Goal: Information Seeking & Learning: Learn about a topic

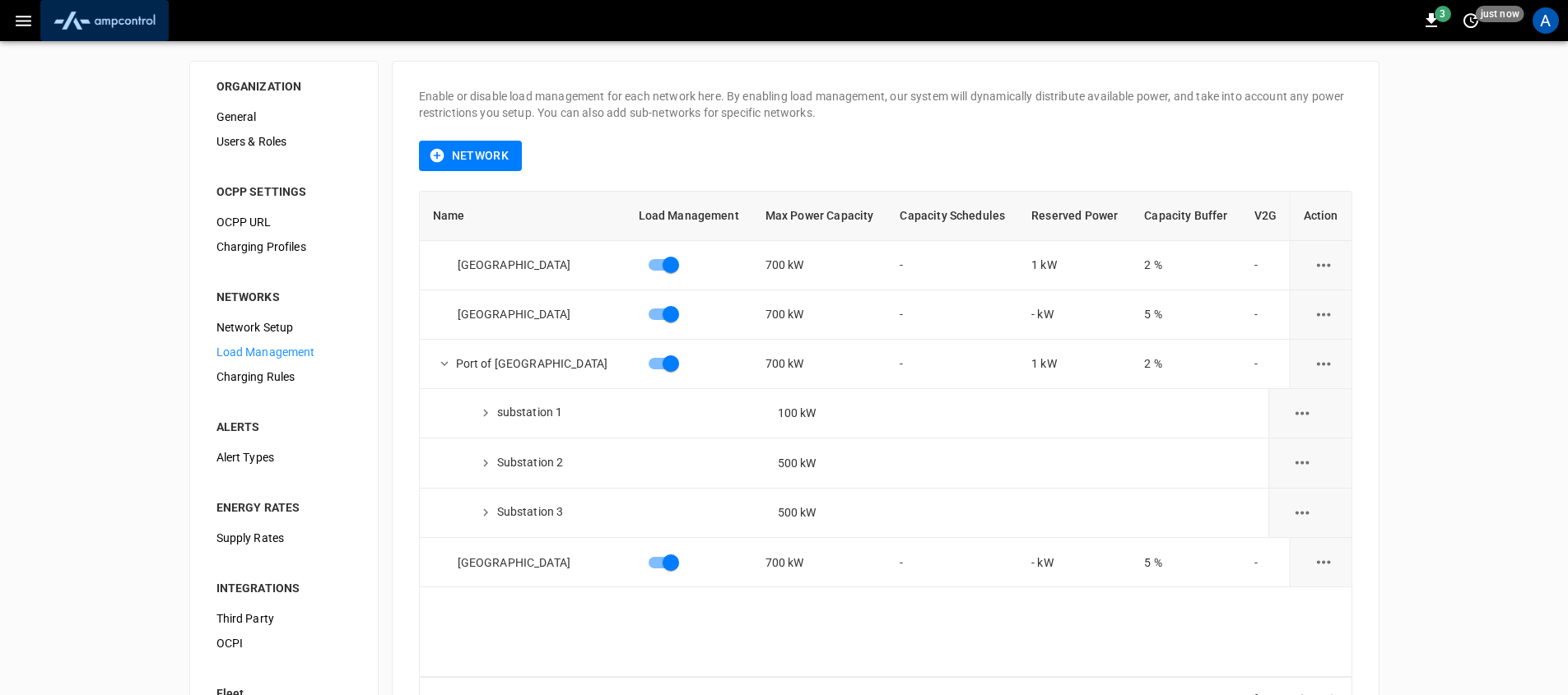
click at [65, 25] on img "menu" at bounding box center [104, 21] width 115 height 31
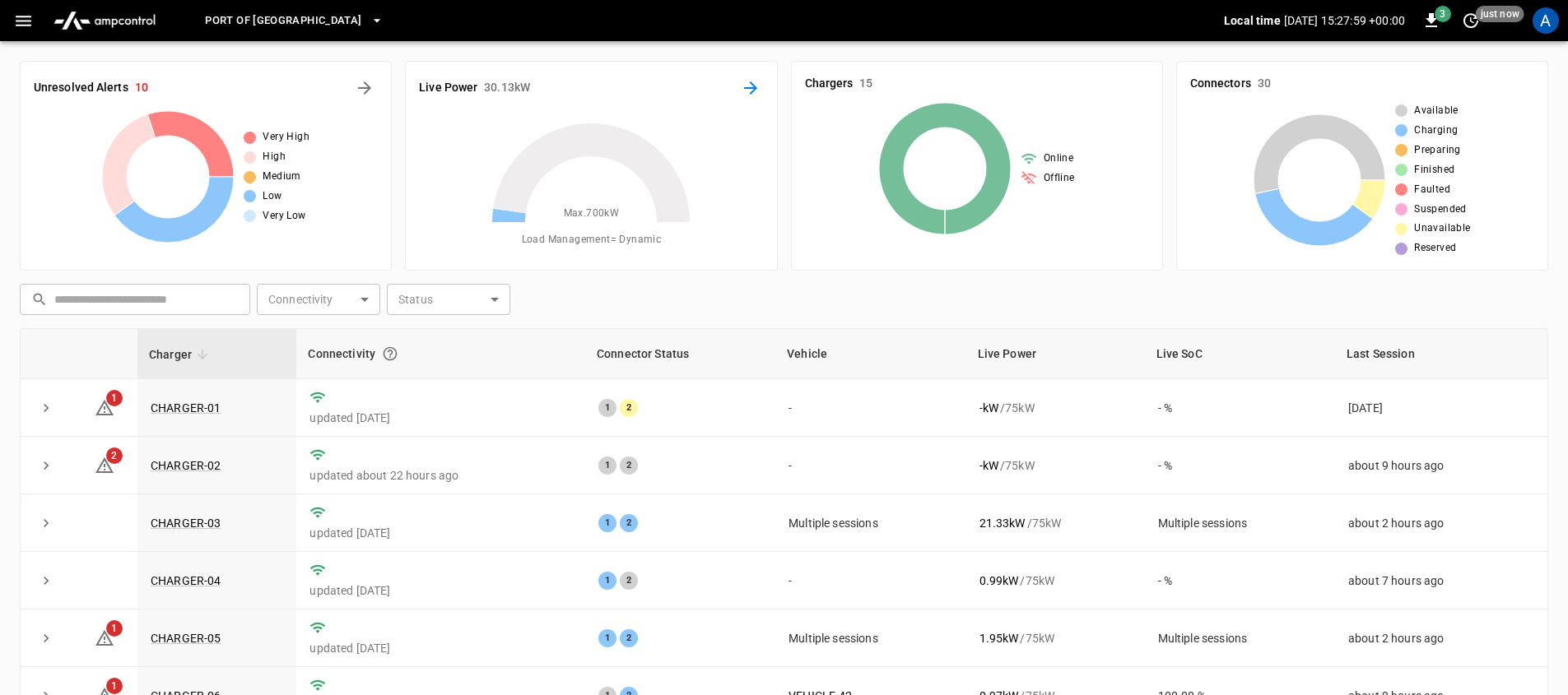
click at [755, 94] on icon "Energy Overview" at bounding box center [751, 88] width 20 height 20
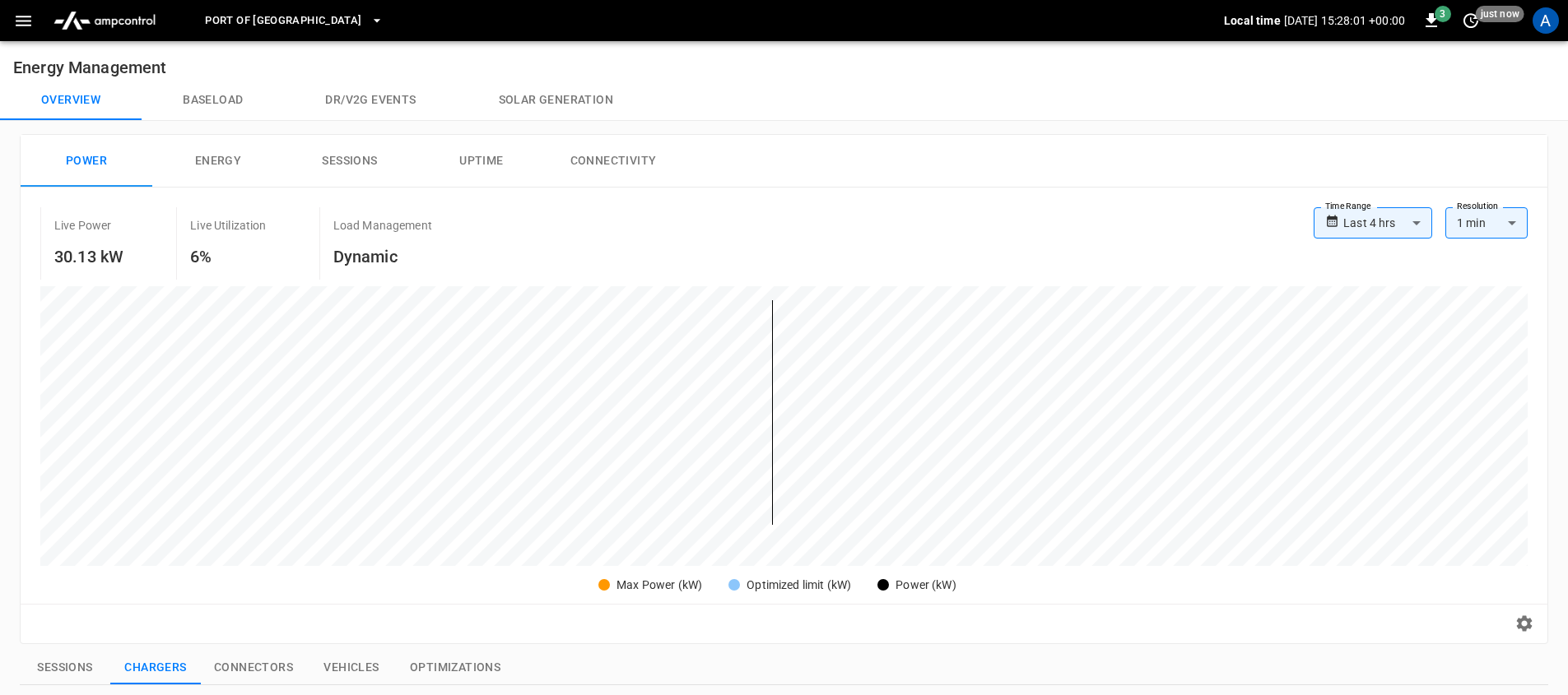
click at [384, 105] on button "Dr/V2G events" at bounding box center [371, 100] width 173 height 40
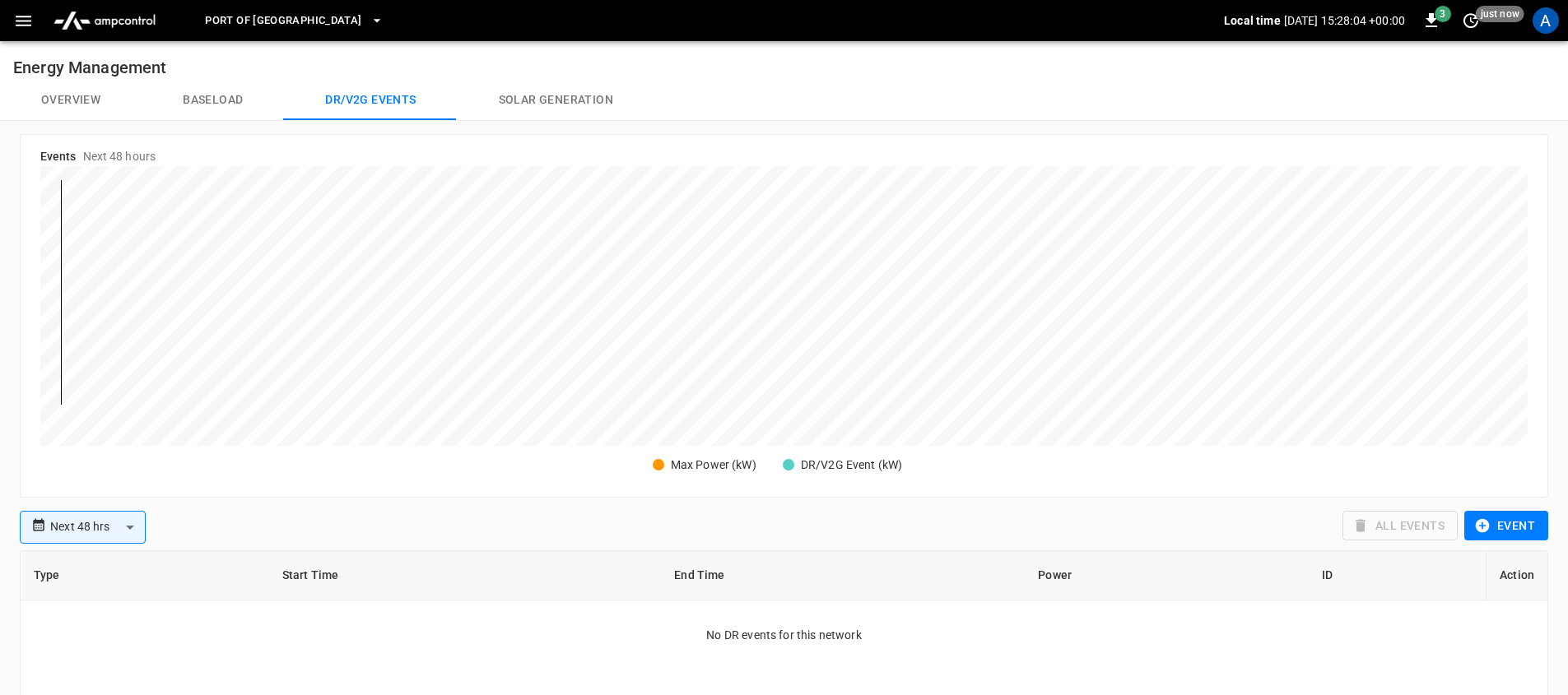
click at [1537, 534] on button "Event" at bounding box center [1506, 526] width 84 height 30
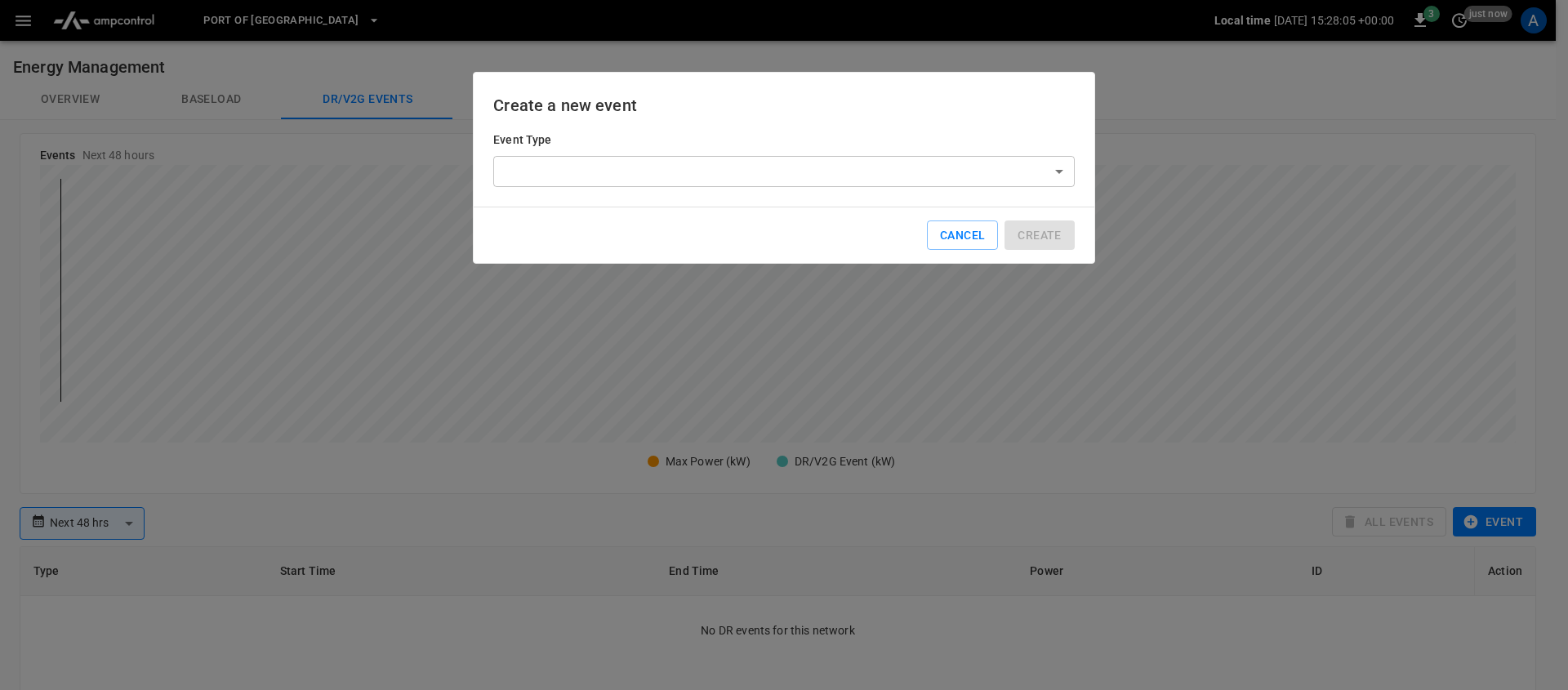
click at [715, 151] on div "Event Type ​ ​" at bounding box center [784, 159] width 582 height 56
click at [696, 165] on body "**********" at bounding box center [784, 543] width 1568 height 1086
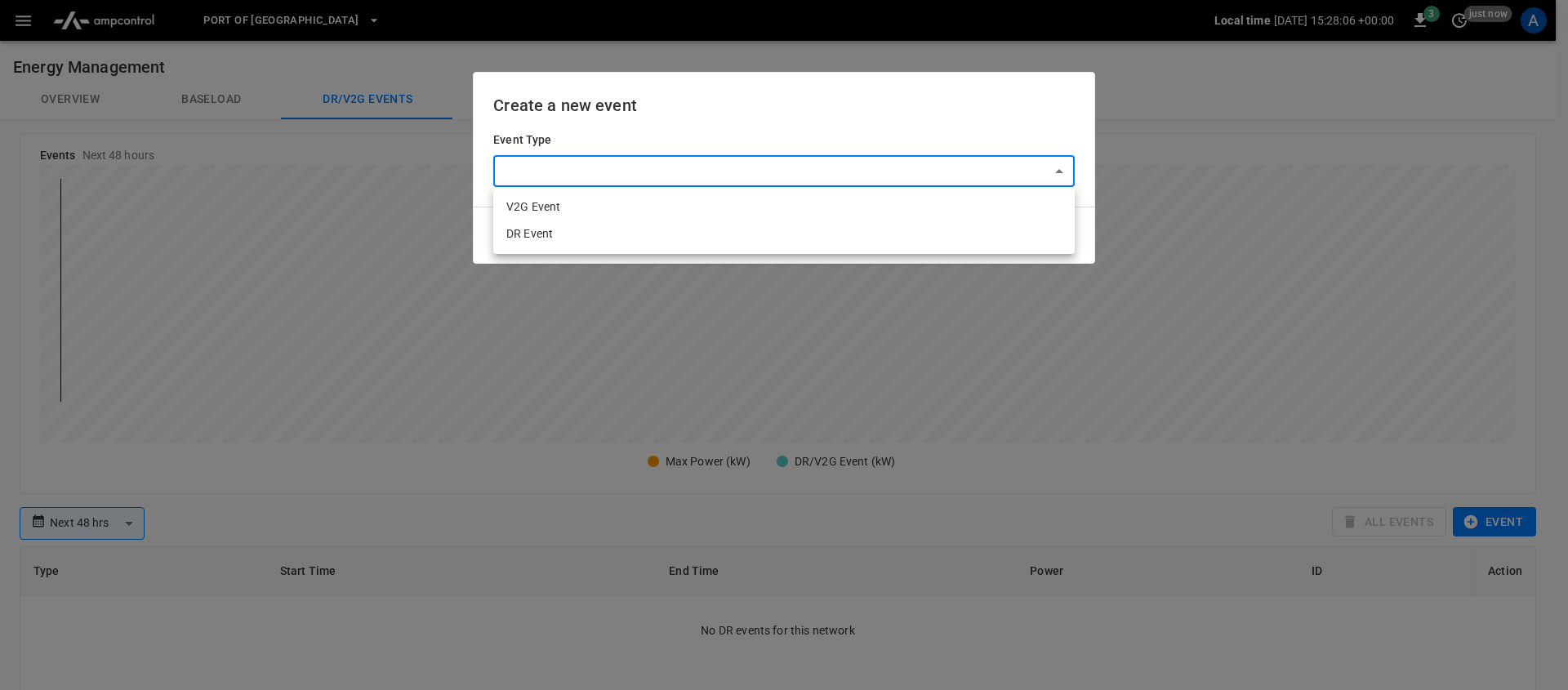
click at [647, 203] on li "V2G Event" at bounding box center [784, 207] width 582 height 27
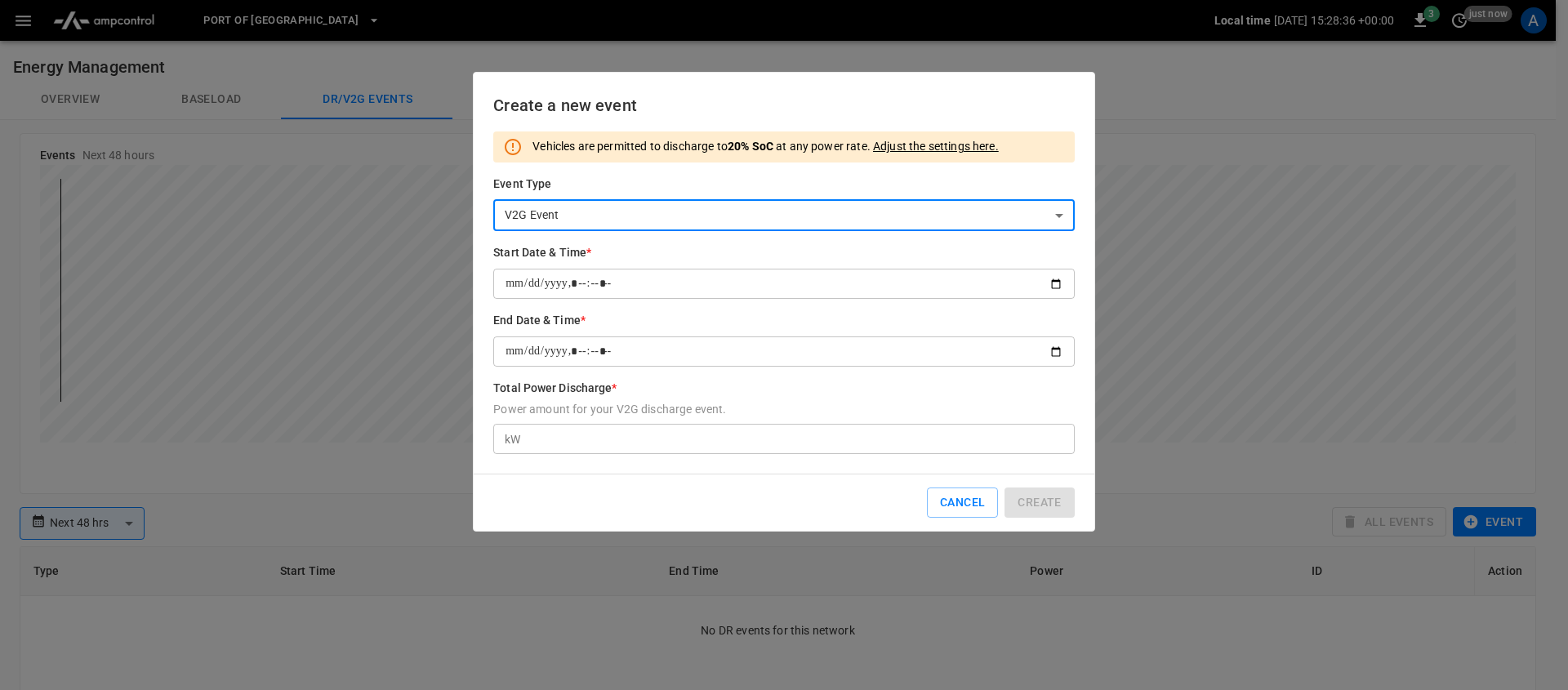
click at [586, 207] on body "**********" at bounding box center [784, 543] width 1568 height 1086
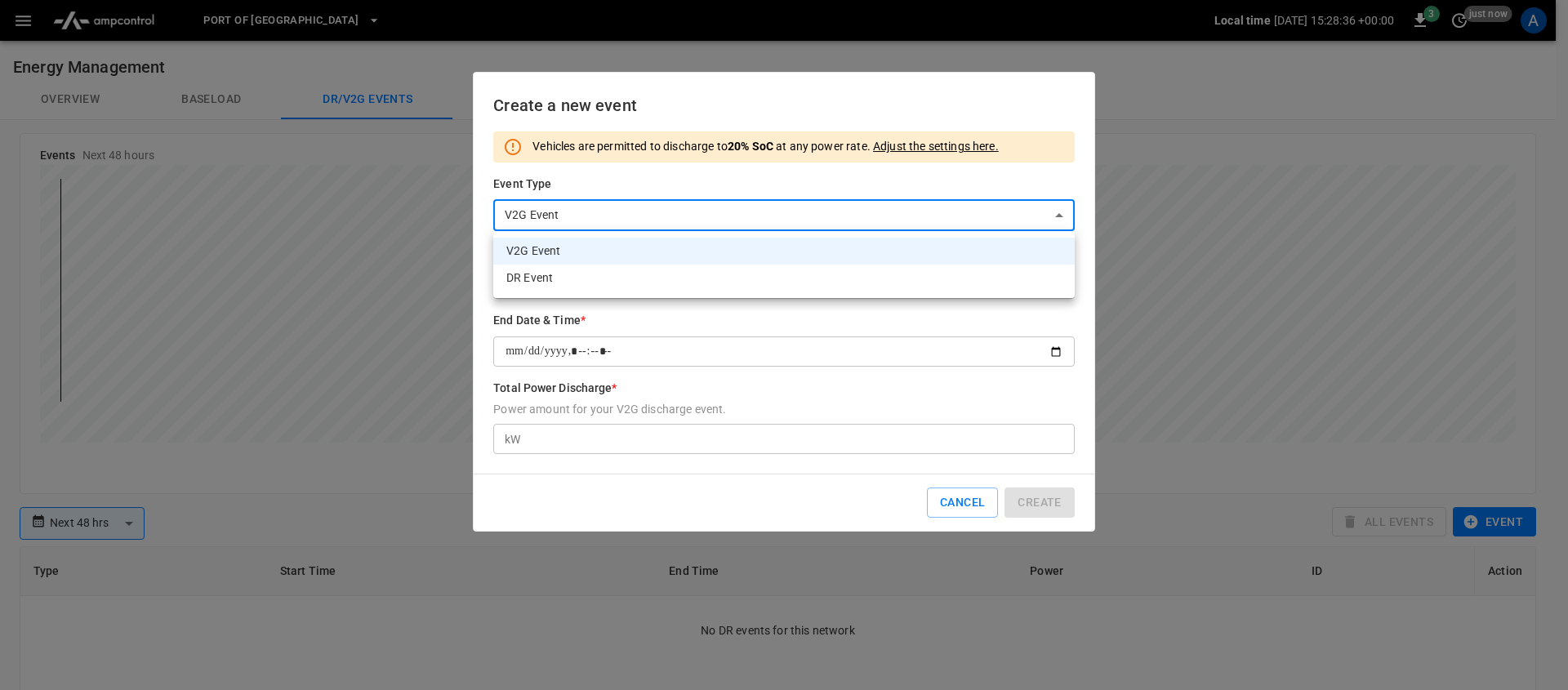
click at [548, 276] on li "DR Event" at bounding box center [784, 278] width 582 height 27
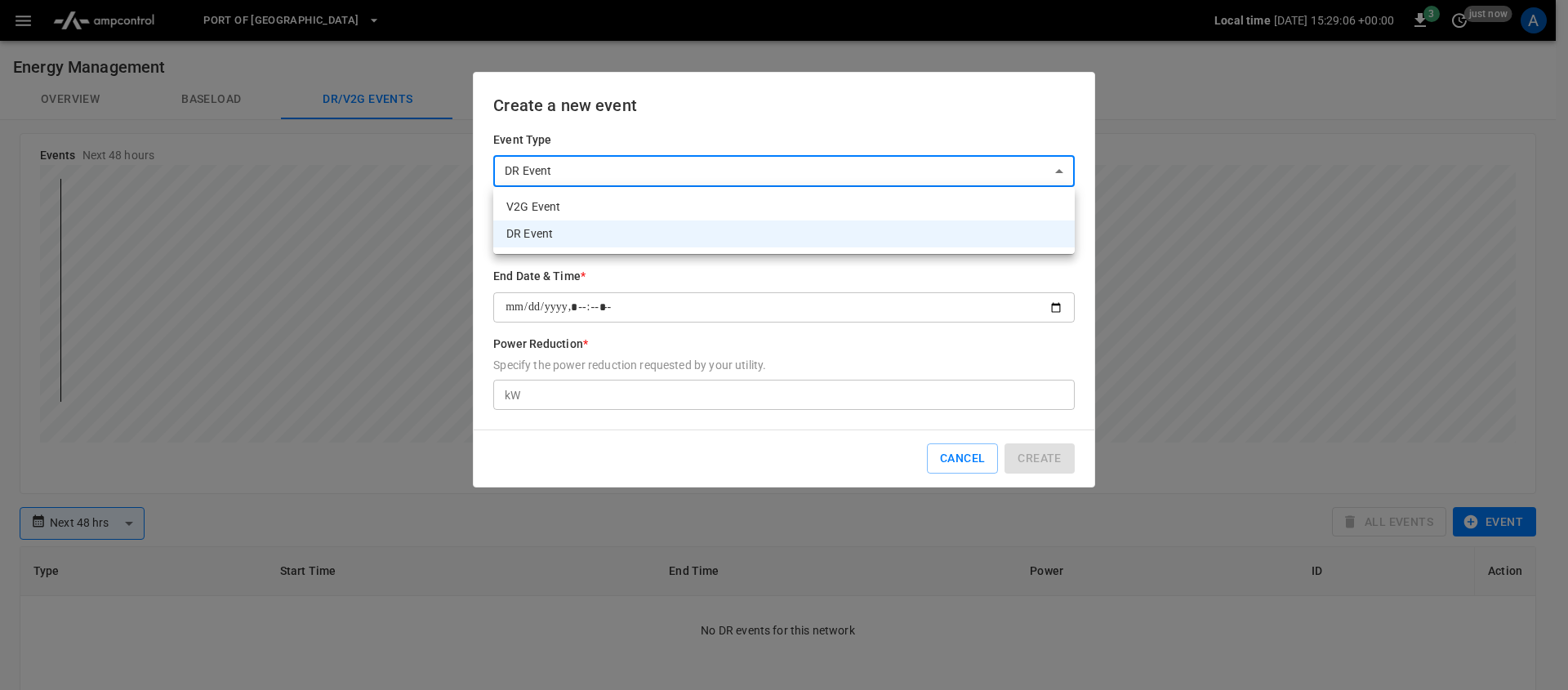
click at [667, 176] on body "**********" at bounding box center [784, 543] width 1568 height 1086
click at [630, 217] on li "V2G Event" at bounding box center [784, 207] width 582 height 27
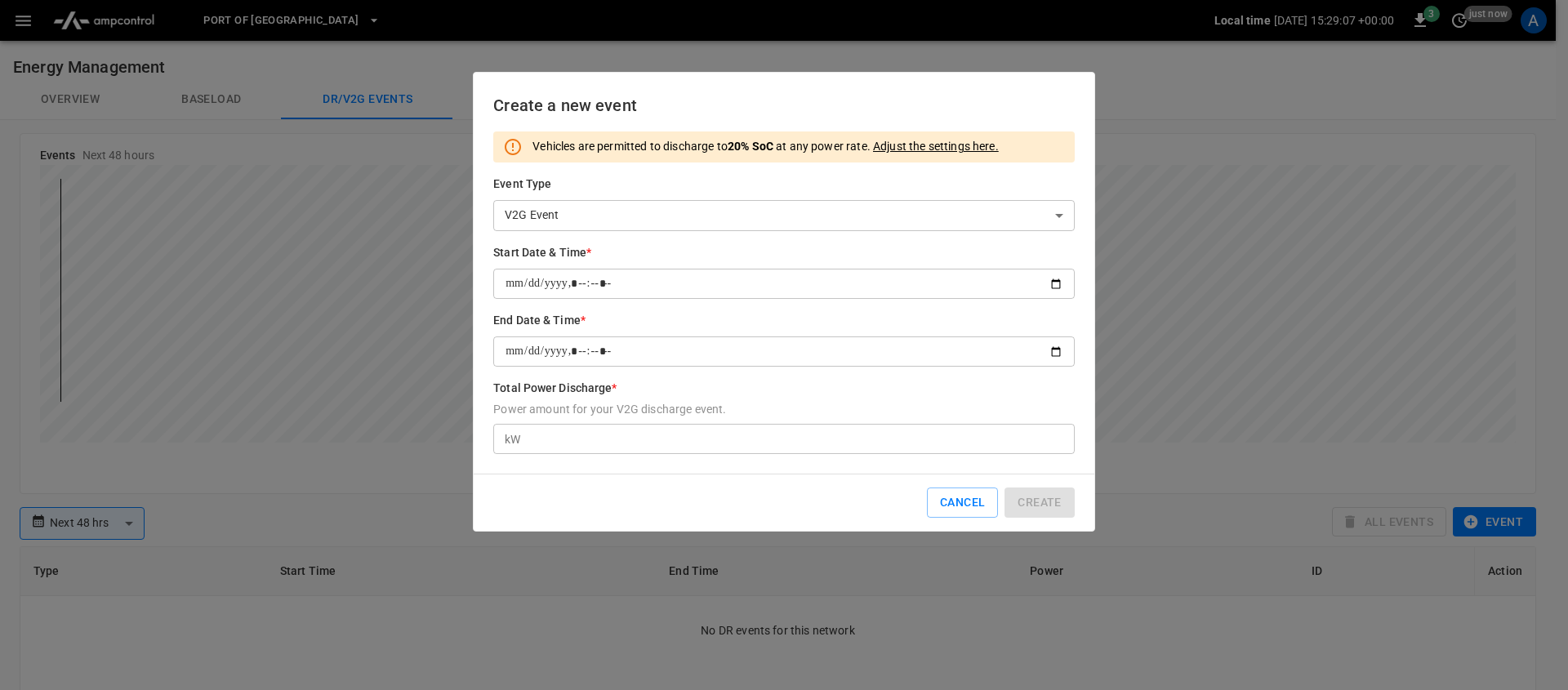
click at [577, 478] on div "Create a new event Vehicles are permitted to discharge to 20% SoC at any power …" at bounding box center [784, 302] width 622 height 460
click at [740, 206] on body "**********" at bounding box center [784, 543] width 1568 height 1086
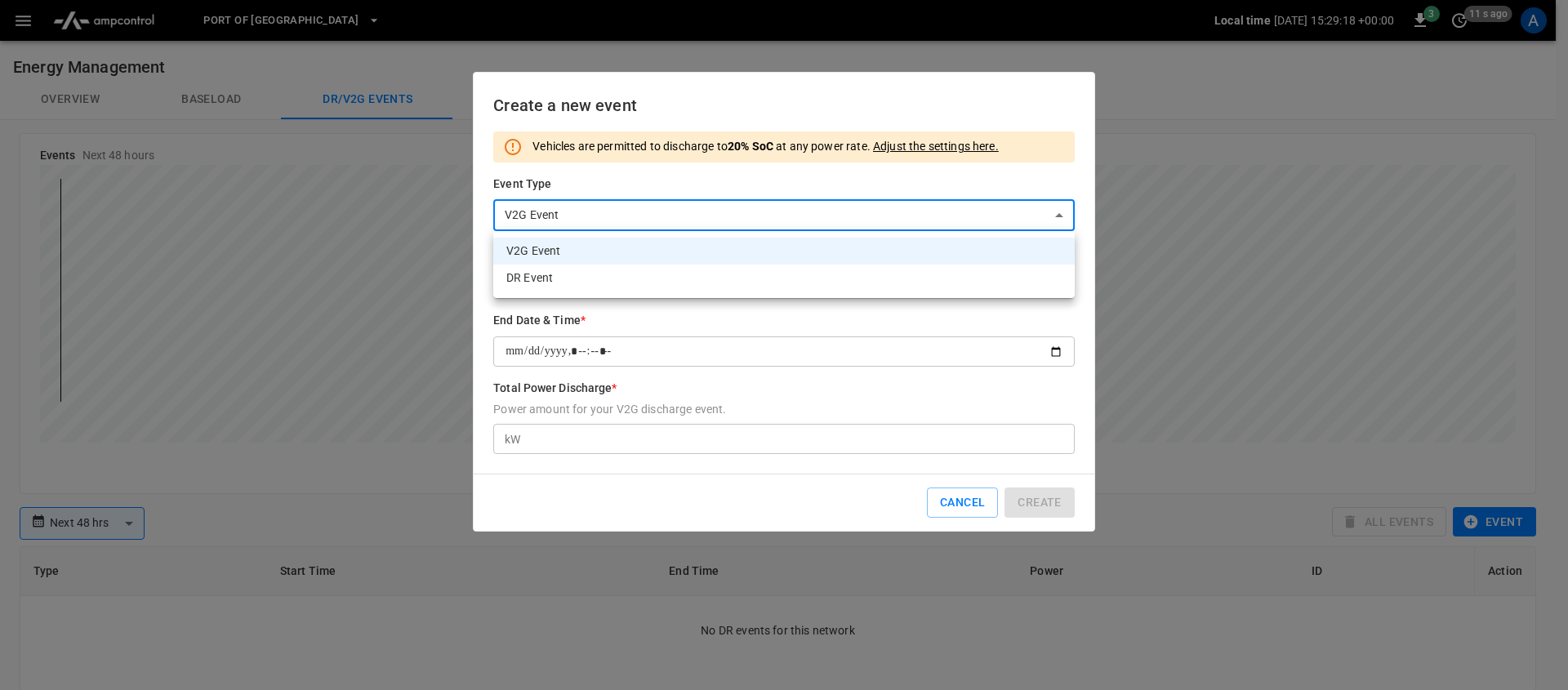
click at [691, 279] on li "DR Event" at bounding box center [784, 278] width 582 height 27
type input "**********"
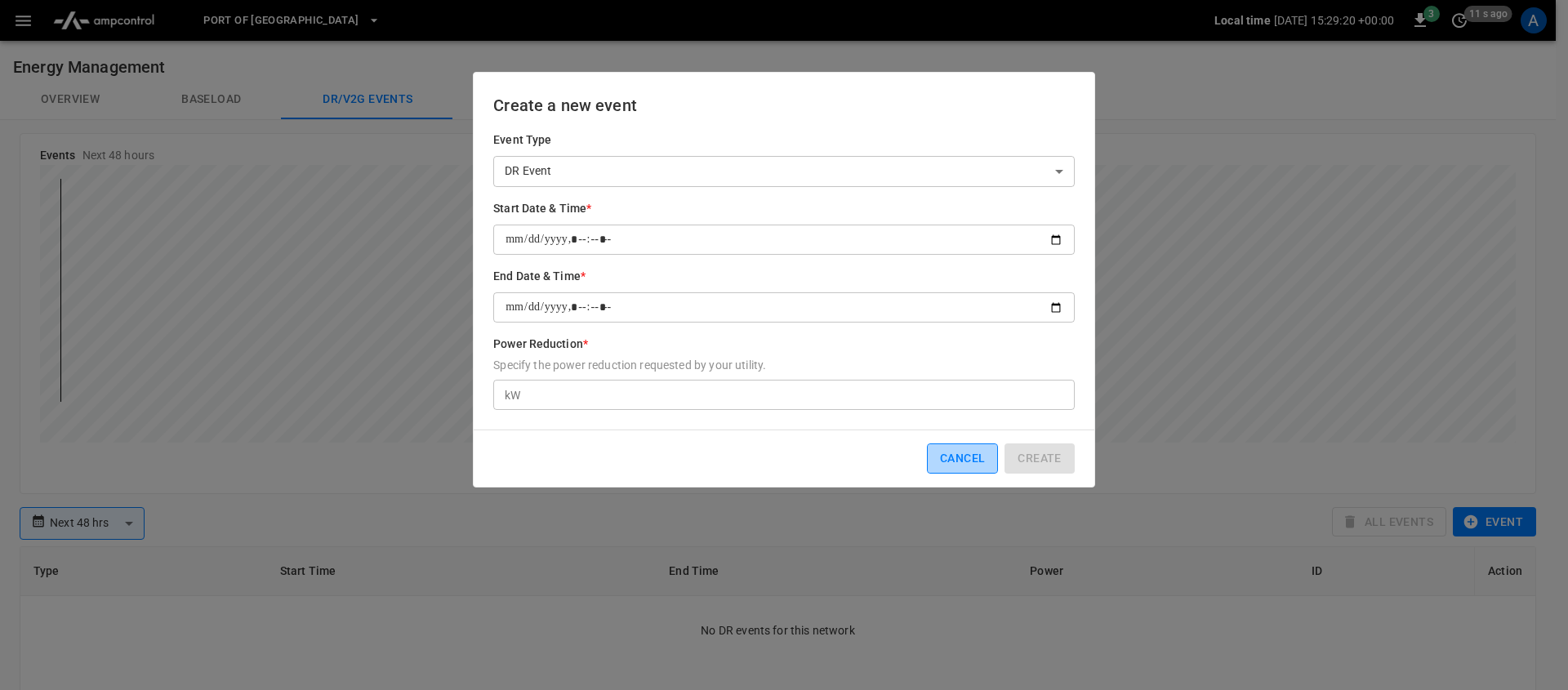
click at [929, 459] on button "Cancel" at bounding box center [962, 458] width 71 height 30
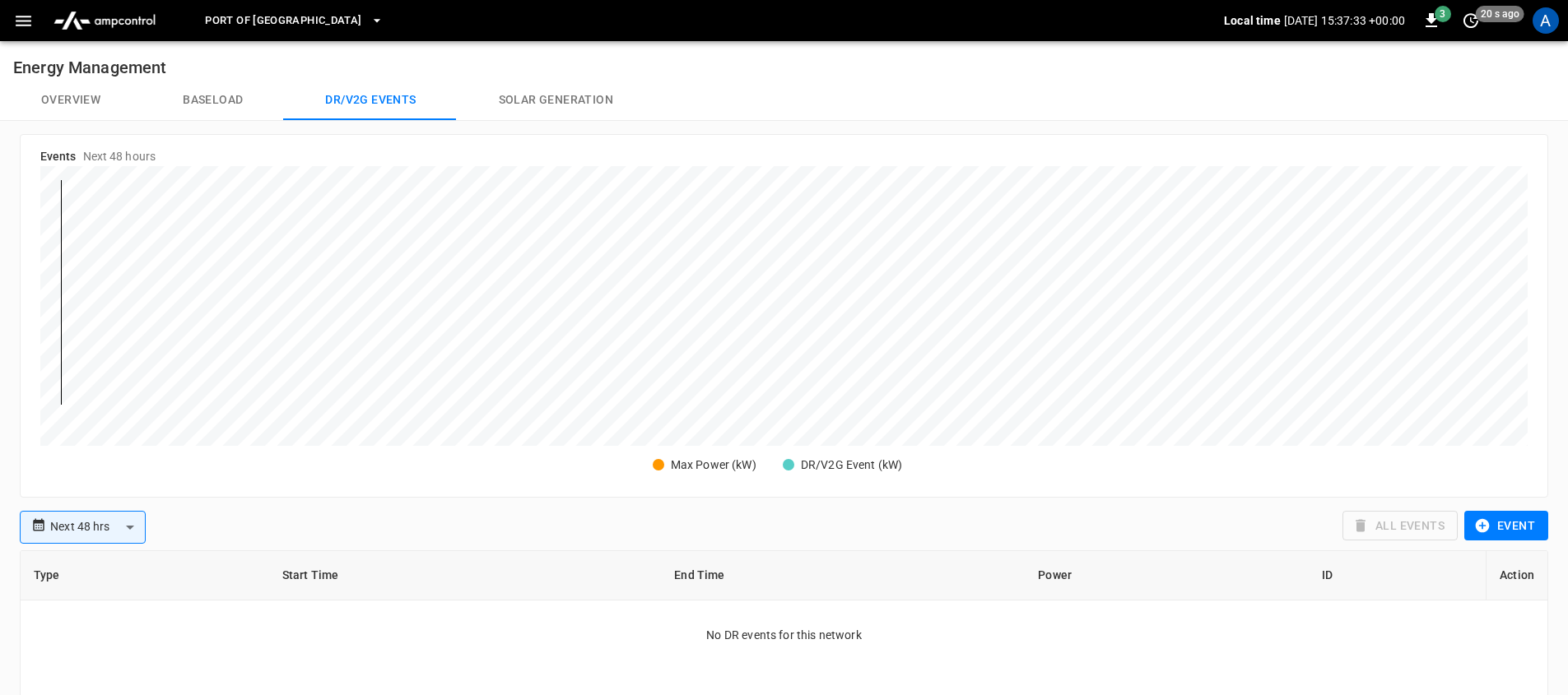
click at [114, 33] on img "menu" at bounding box center [104, 21] width 115 height 31
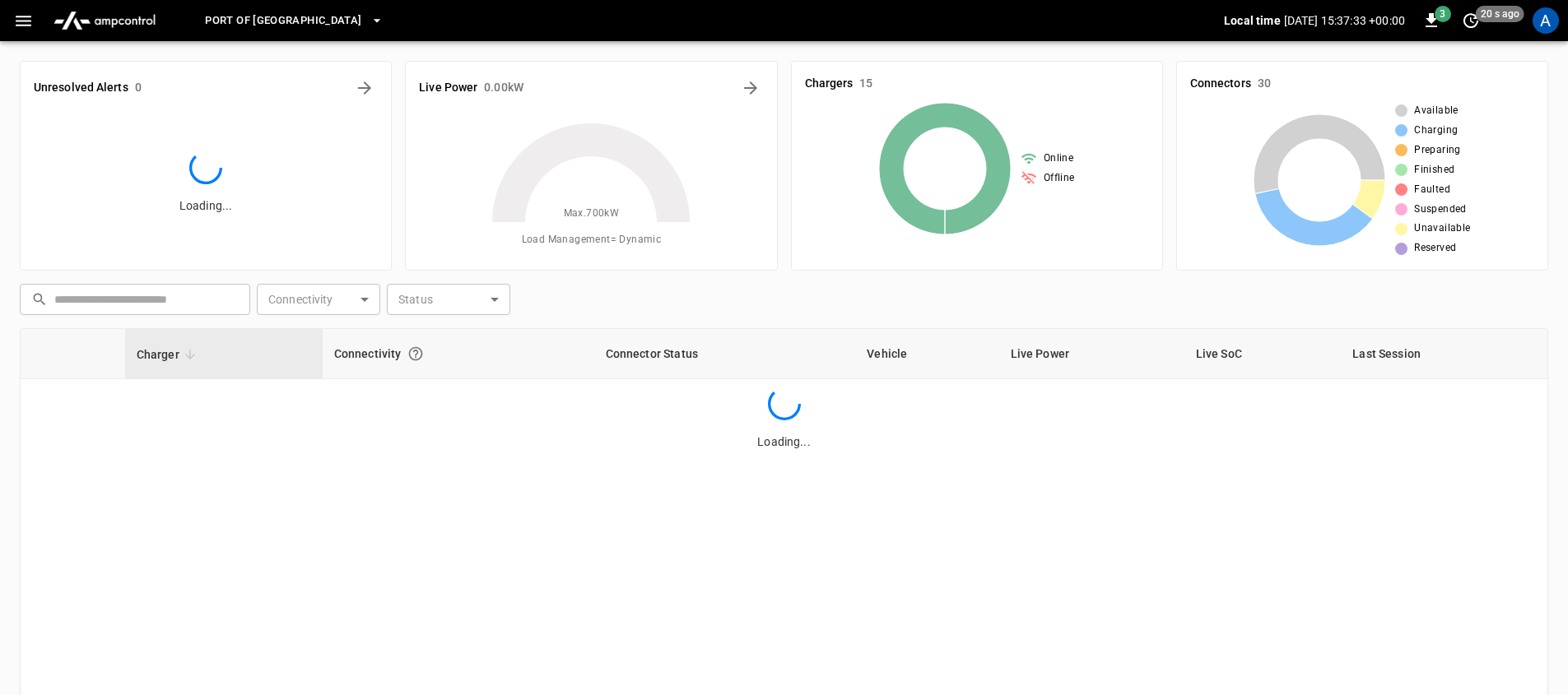
click at [0, 33] on div "[GEOGRAPHIC_DATA] Local time [DATE] 15:37:33 +00:00 3 20 s ago A" at bounding box center [784, 21] width 1568 height 41
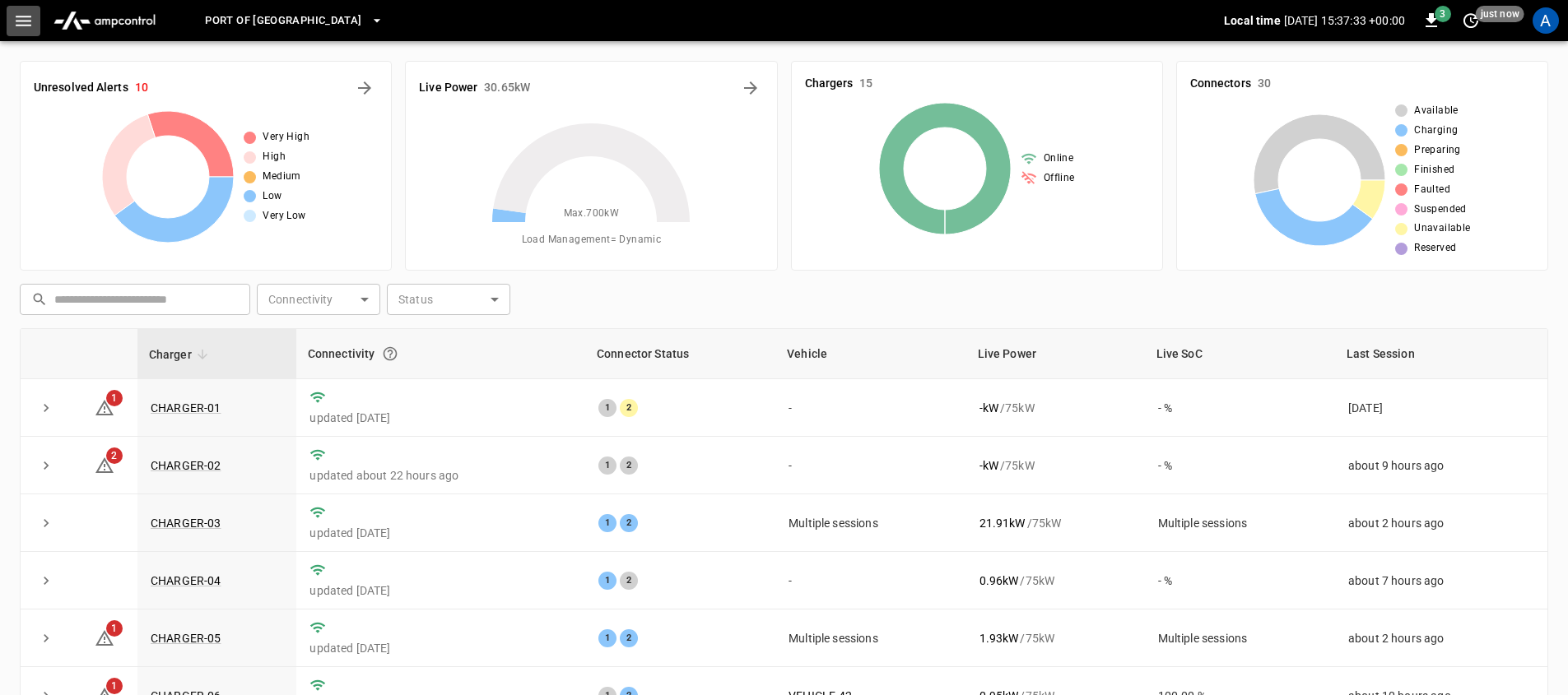
click at [10, 22] on button "button" at bounding box center [23, 21] width 34 height 30
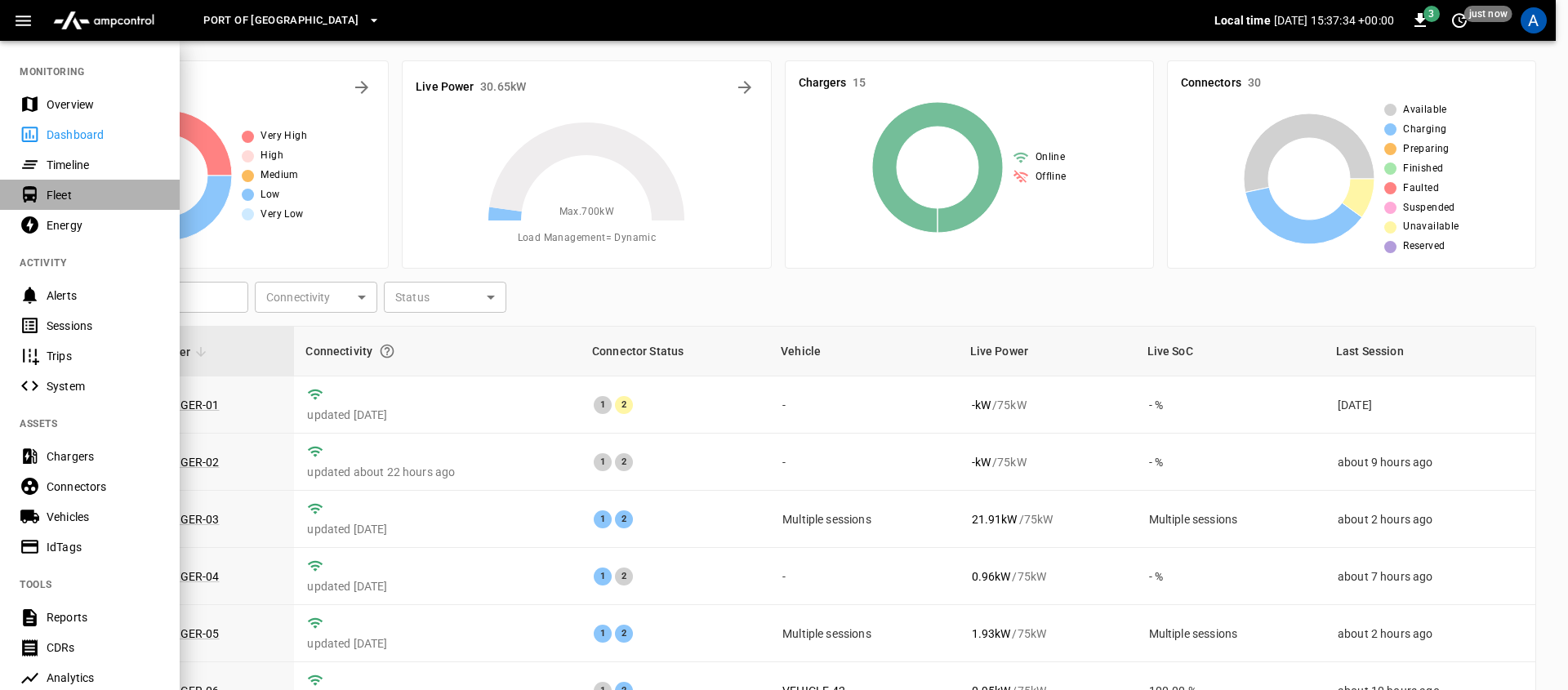
click at [80, 190] on div "Fleet" at bounding box center [103, 195] width 113 height 16
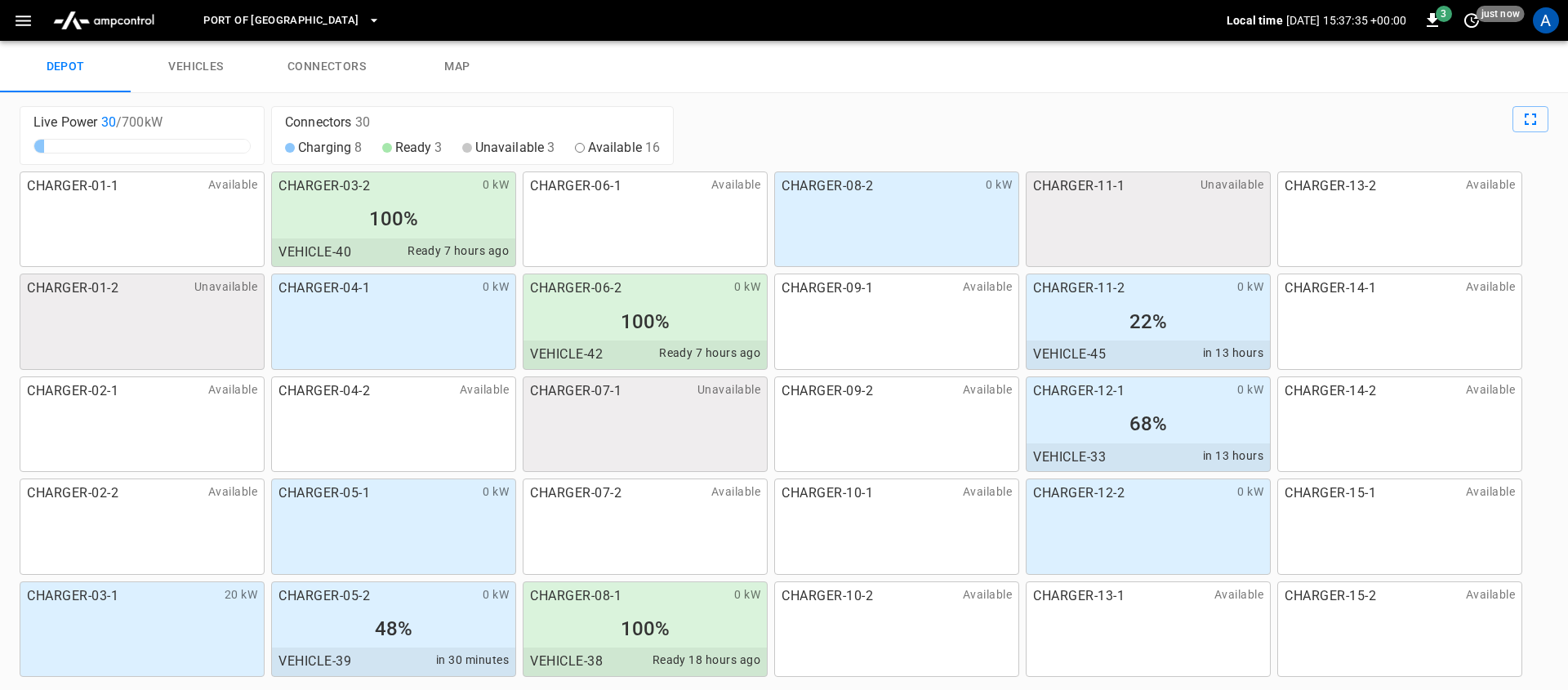
click at [195, 73] on link "vehicles" at bounding box center [195, 67] width 130 height 52
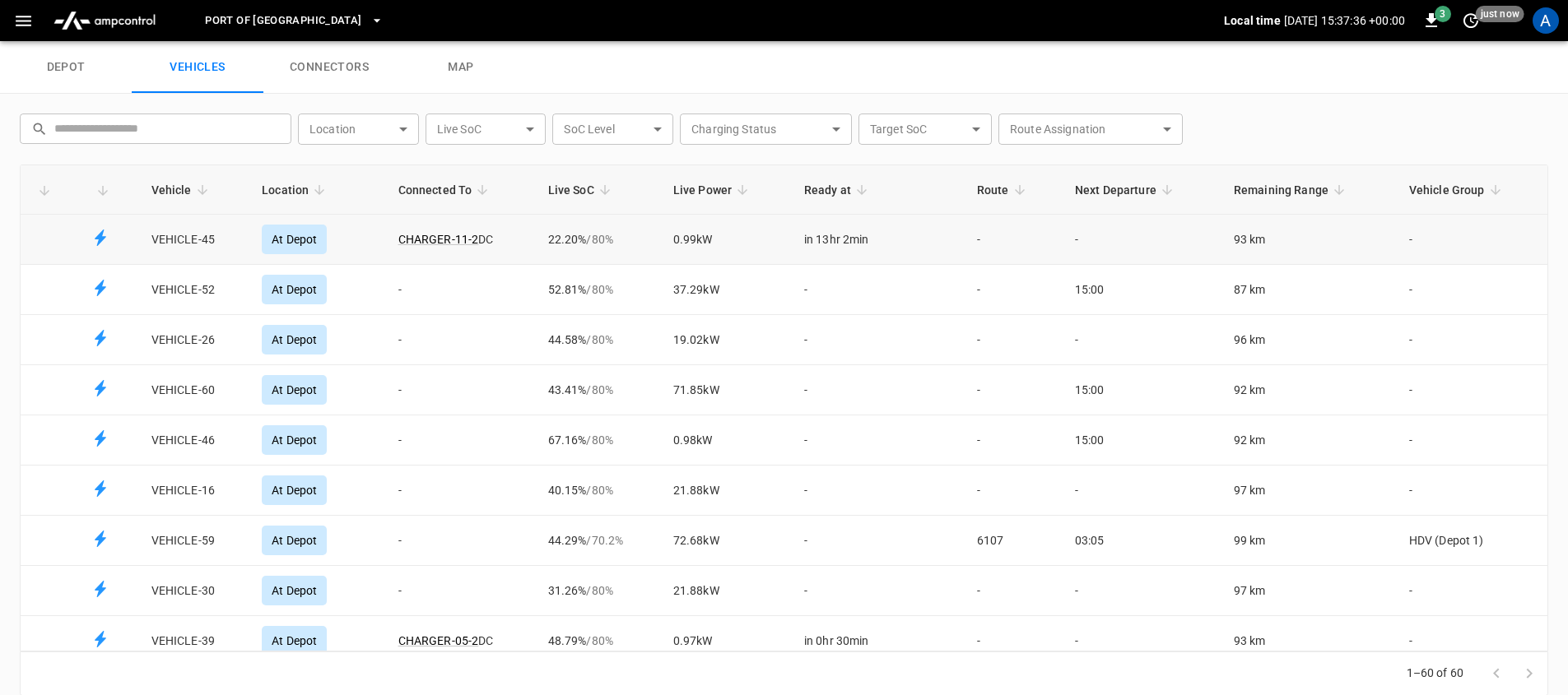
click at [728, 249] on td "0.99 kW" at bounding box center [726, 240] width 131 height 50
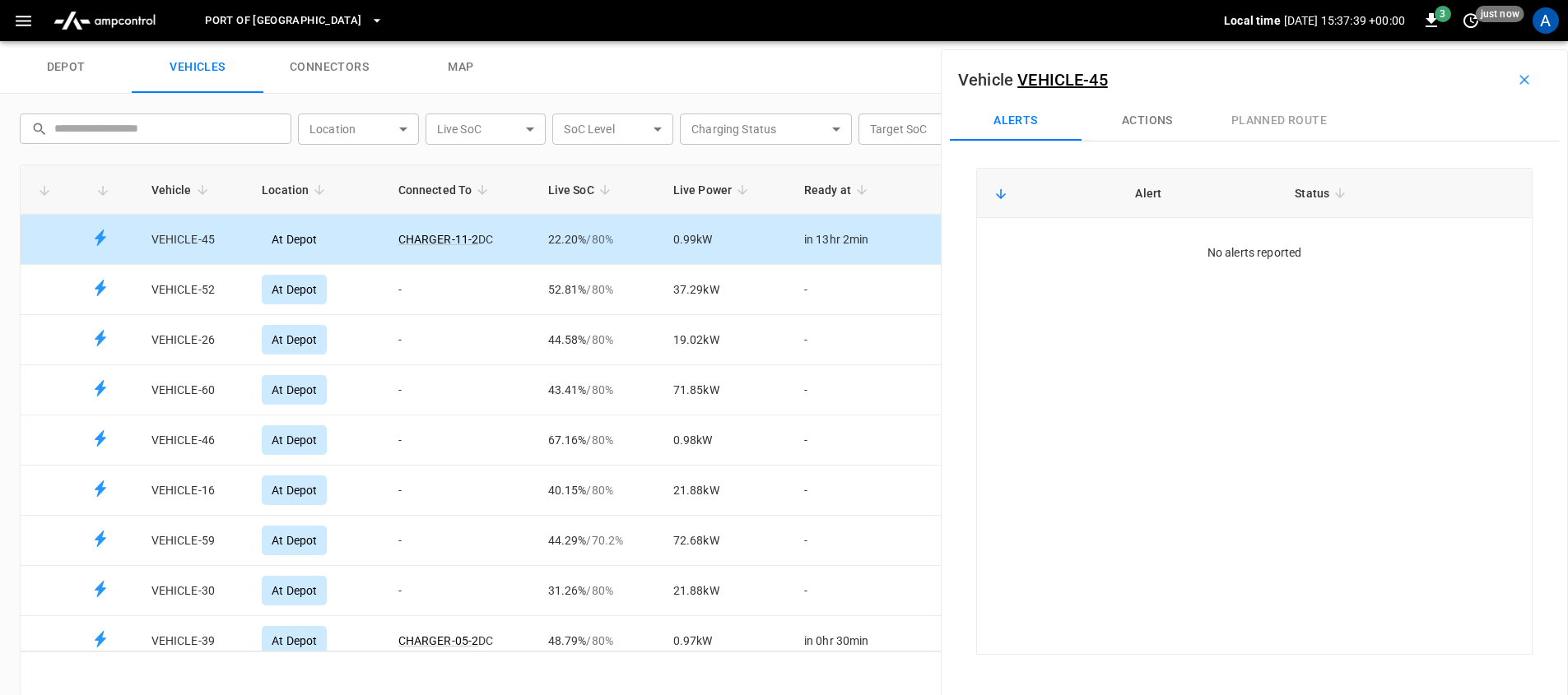
click at [316, 77] on link "connectors" at bounding box center [329, 67] width 131 height 53
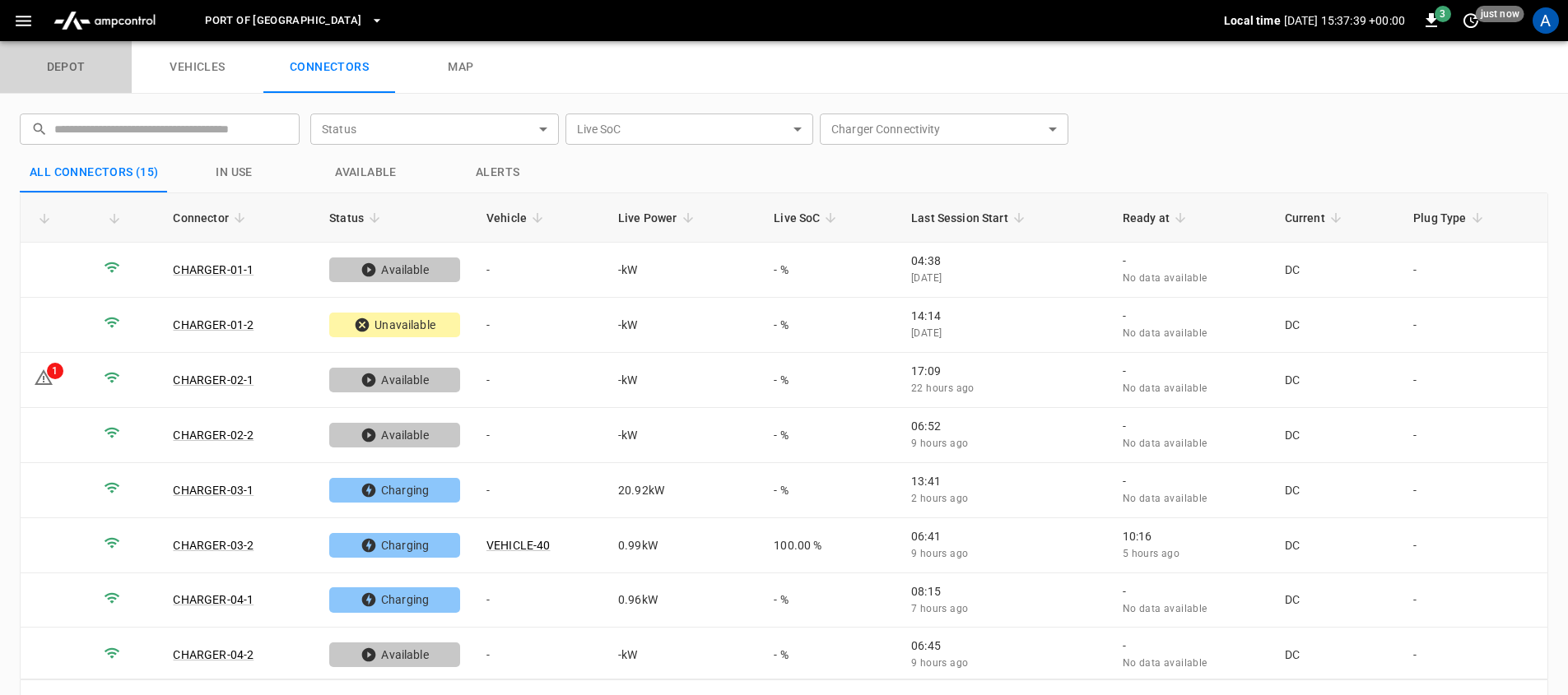
click at [82, 76] on link "depot" at bounding box center [66, 67] width 131 height 53
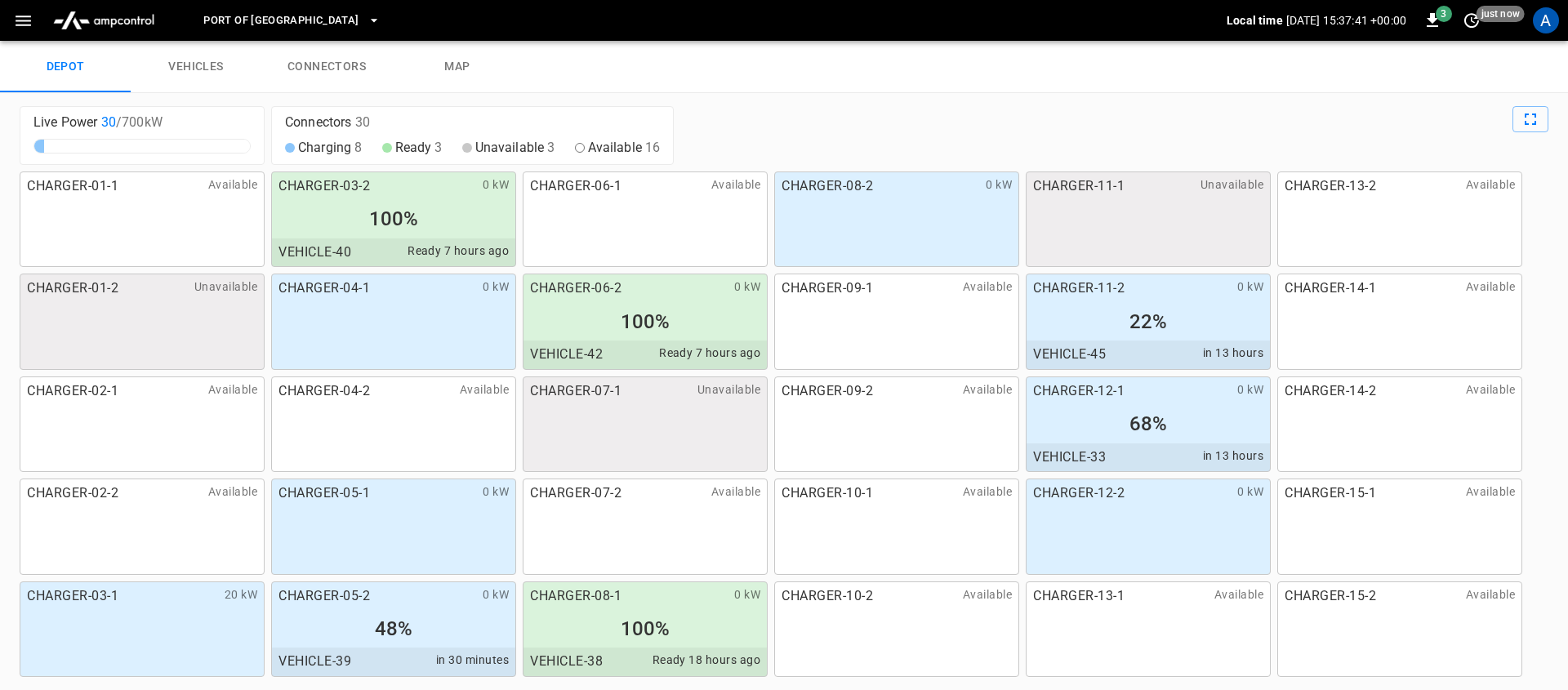
click at [398, 206] on div "100%" at bounding box center [393, 219] width 243 height 31
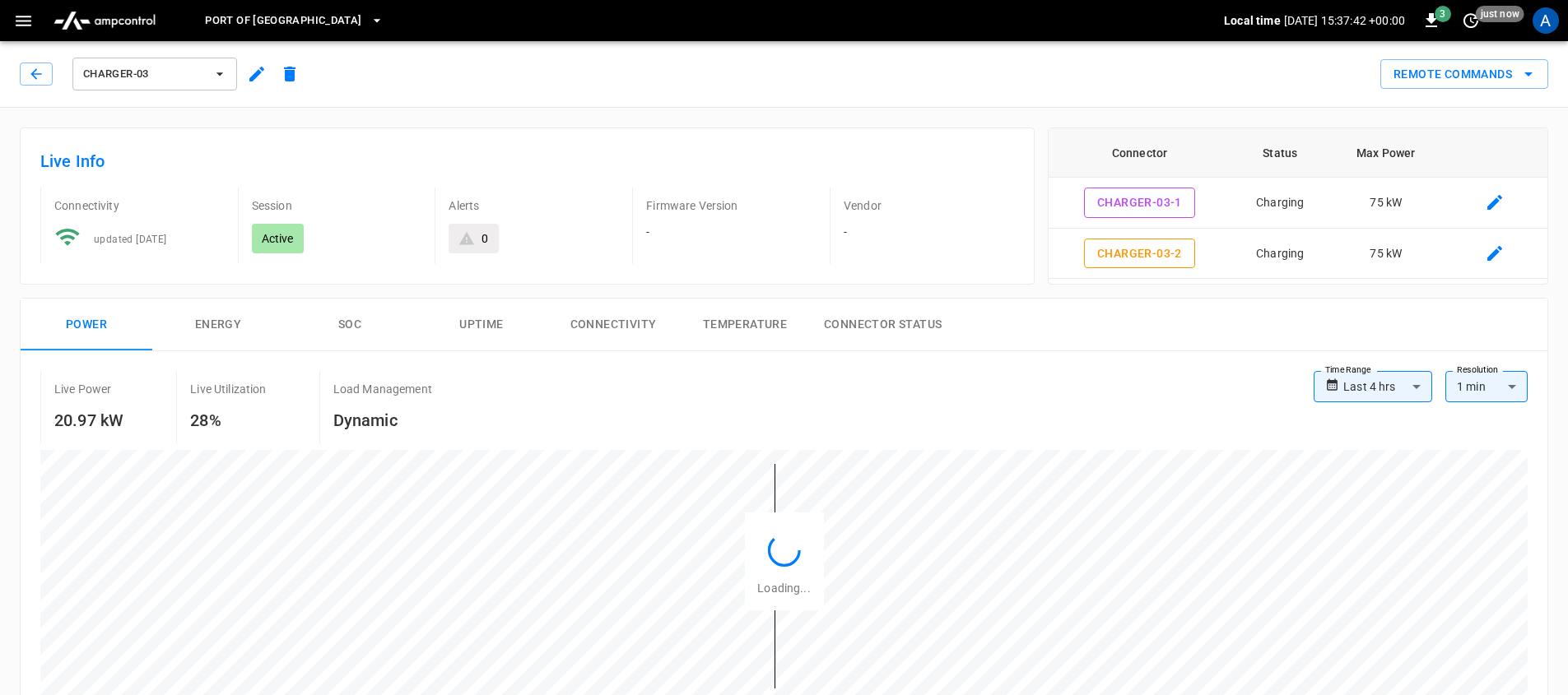
type input "**********"
click at [129, 39] on button "menu" at bounding box center [105, 21] width 129 height 41
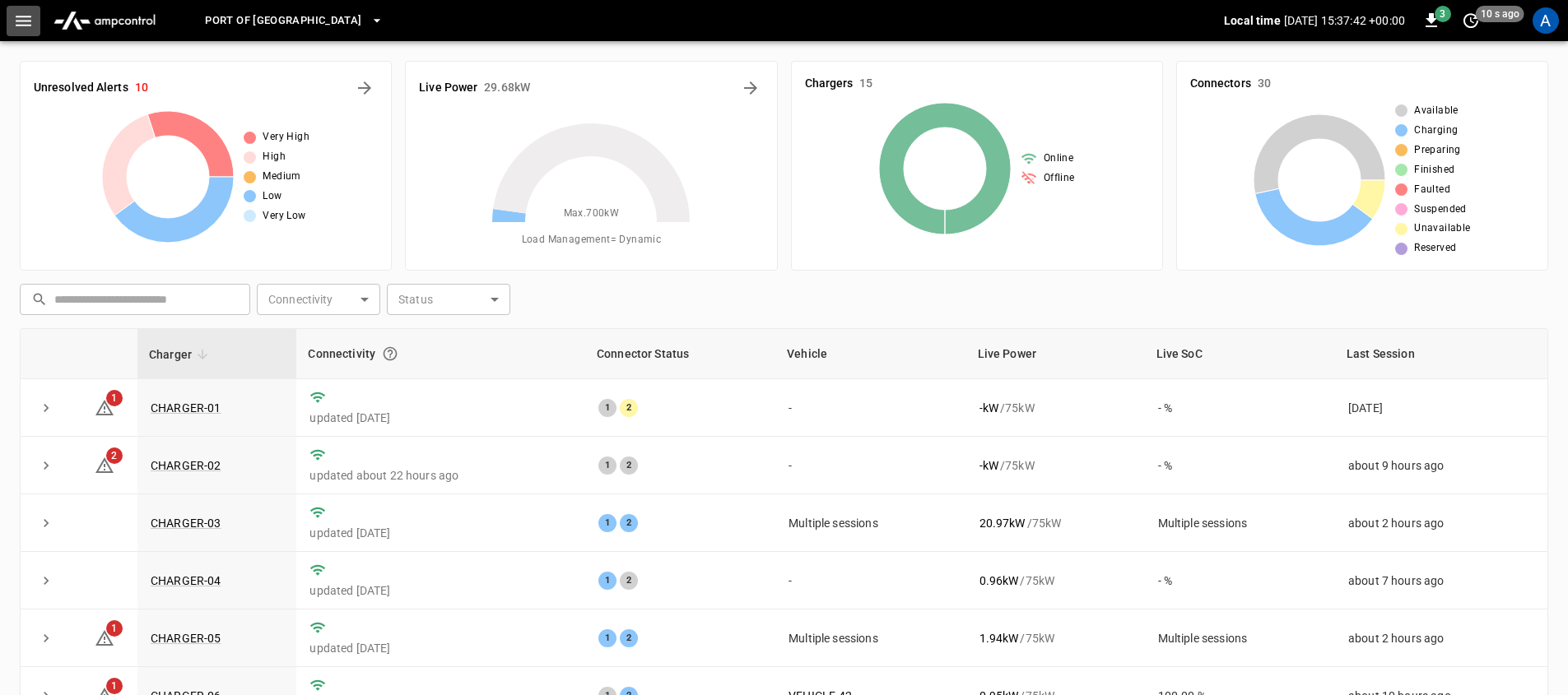
click at [26, 16] on icon "button" at bounding box center [23, 21] width 16 height 10
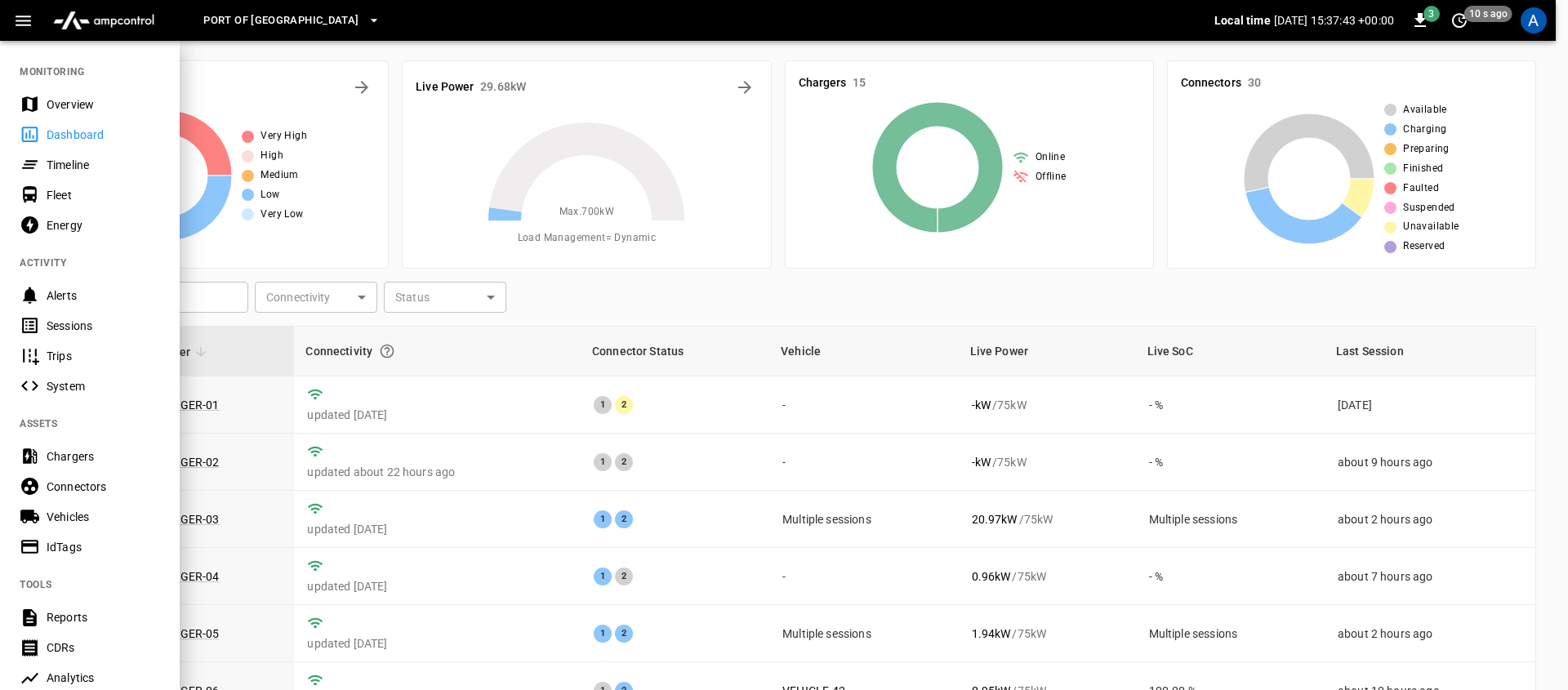
click at [87, 187] on div "Fleet" at bounding box center [103, 195] width 113 height 16
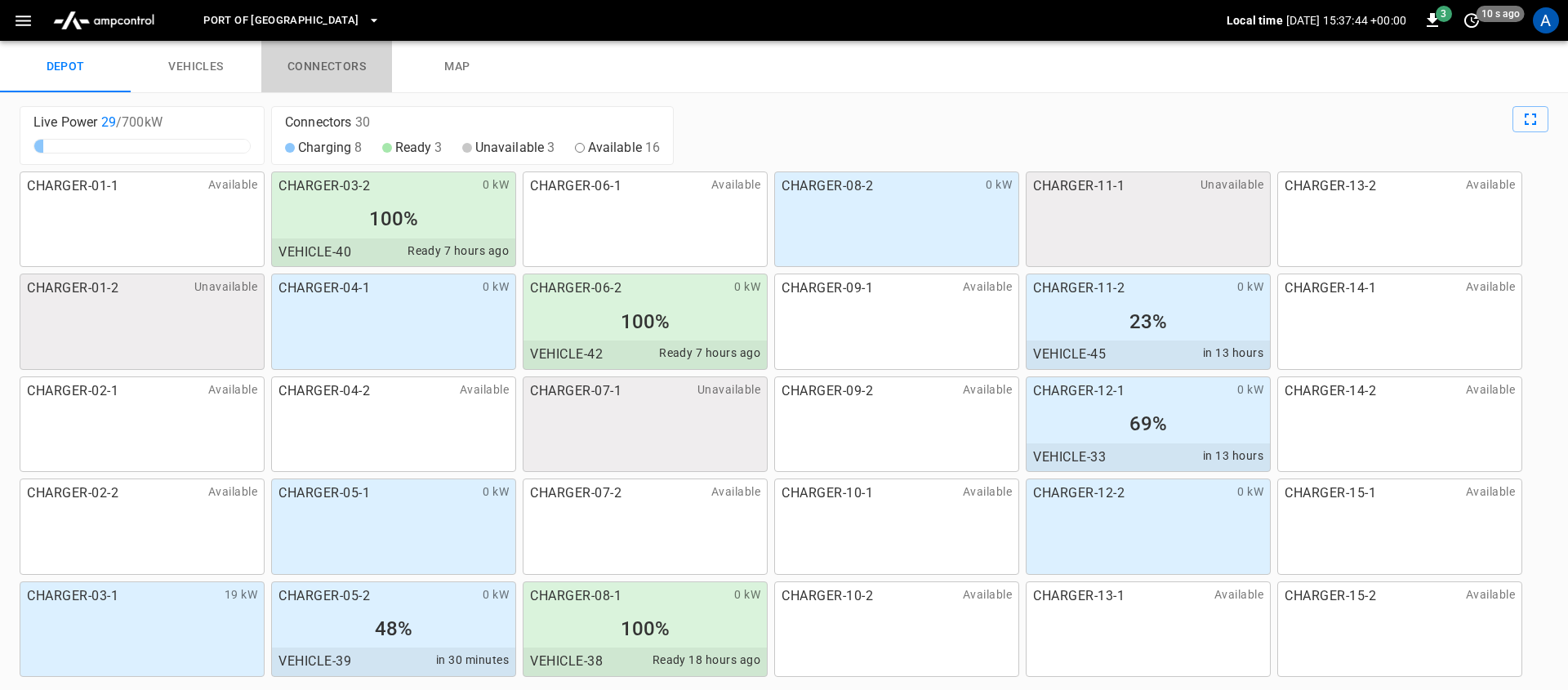
click at [282, 61] on link "connectors" at bounding box center [326, 67] width 130 height 52
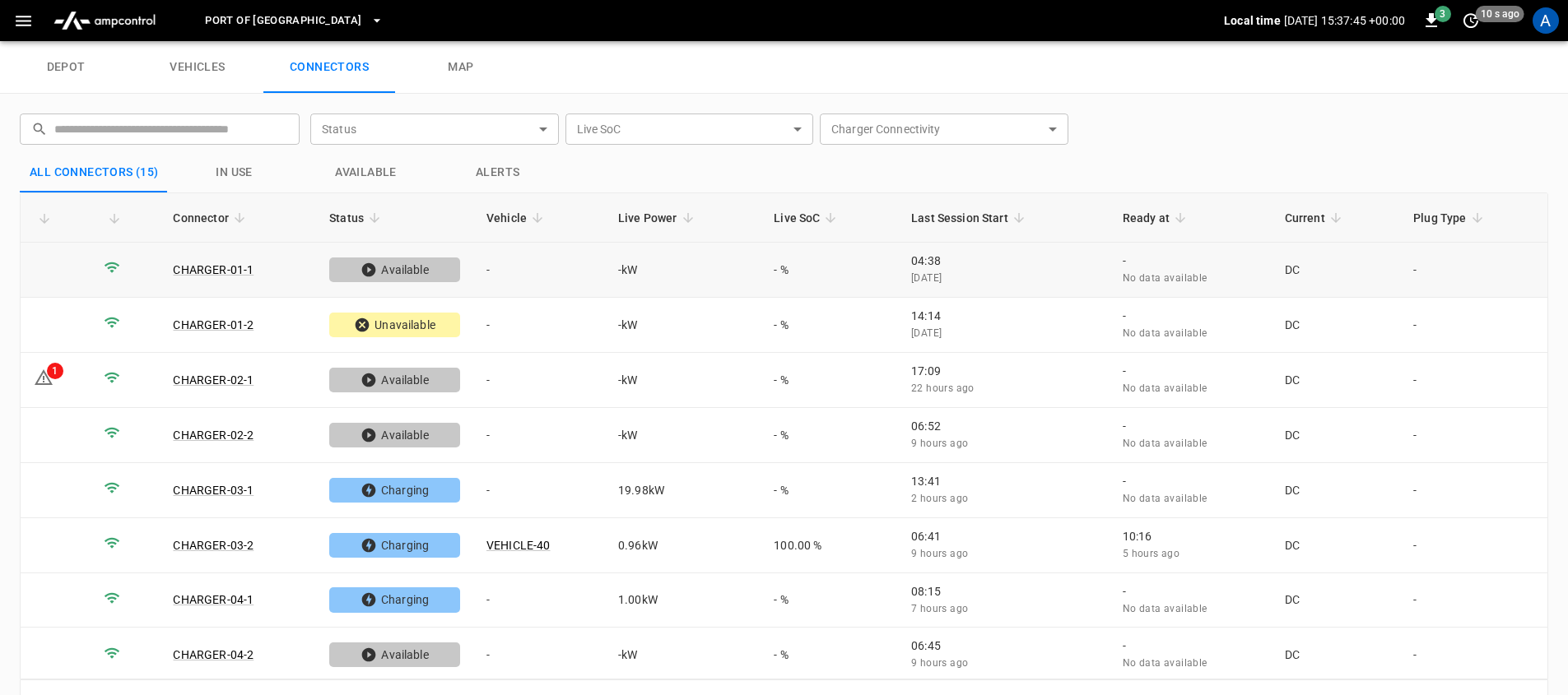
click at [562, 285] on td "-" at bounding box center [539, 270] width 131 height 55
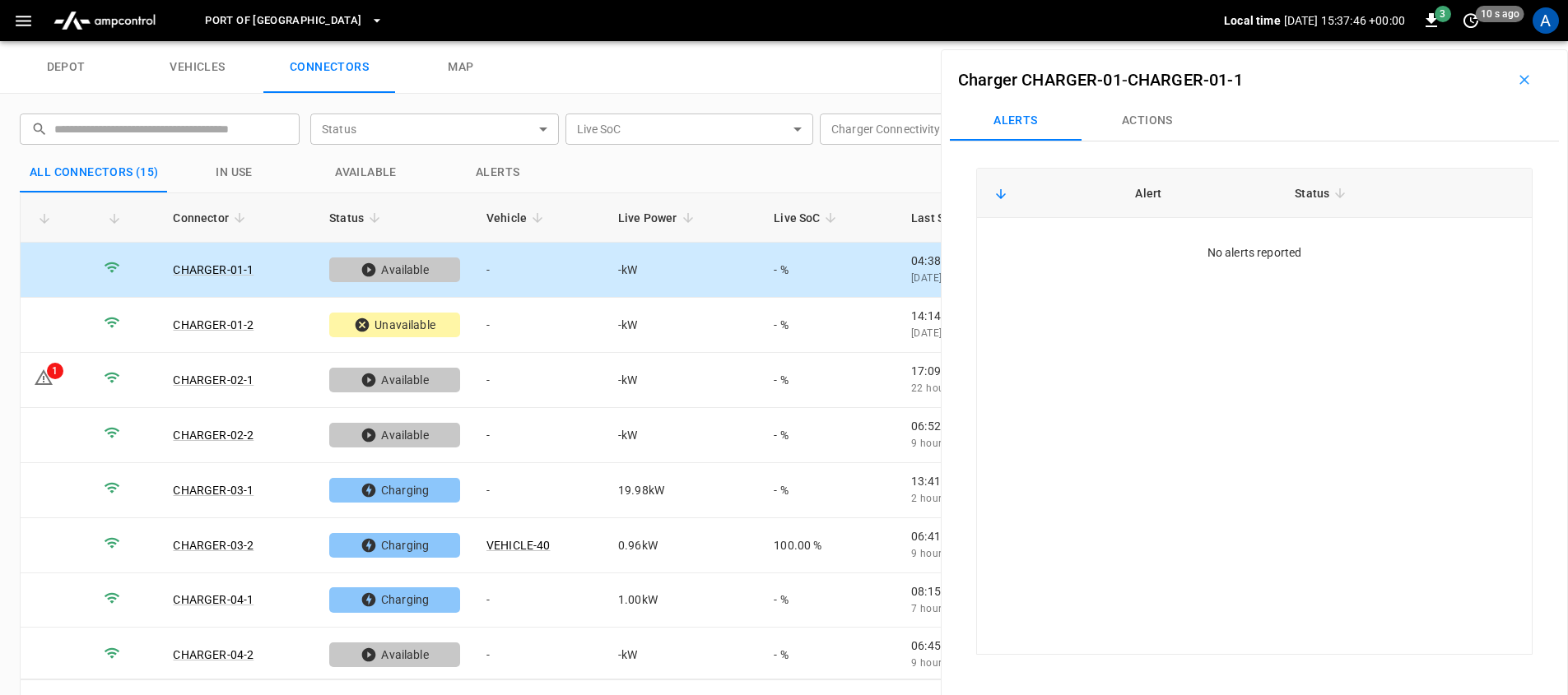
click at [195, 61] on link "vehicles" at bounding box center [197, 67] width 131 height 53
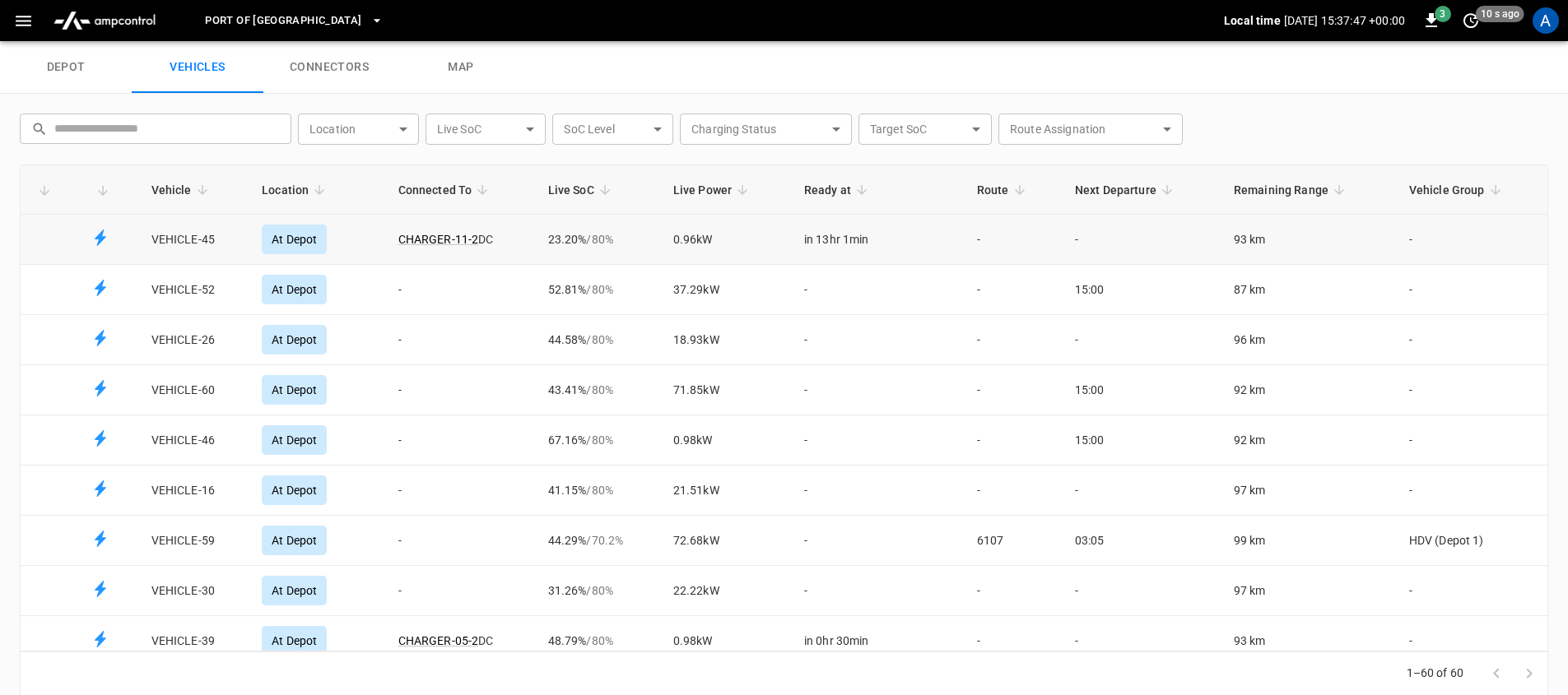
click at [524, 228] on td "CHARGER-11-2 DC" at bounding box center [460, 240] width 149 height 50
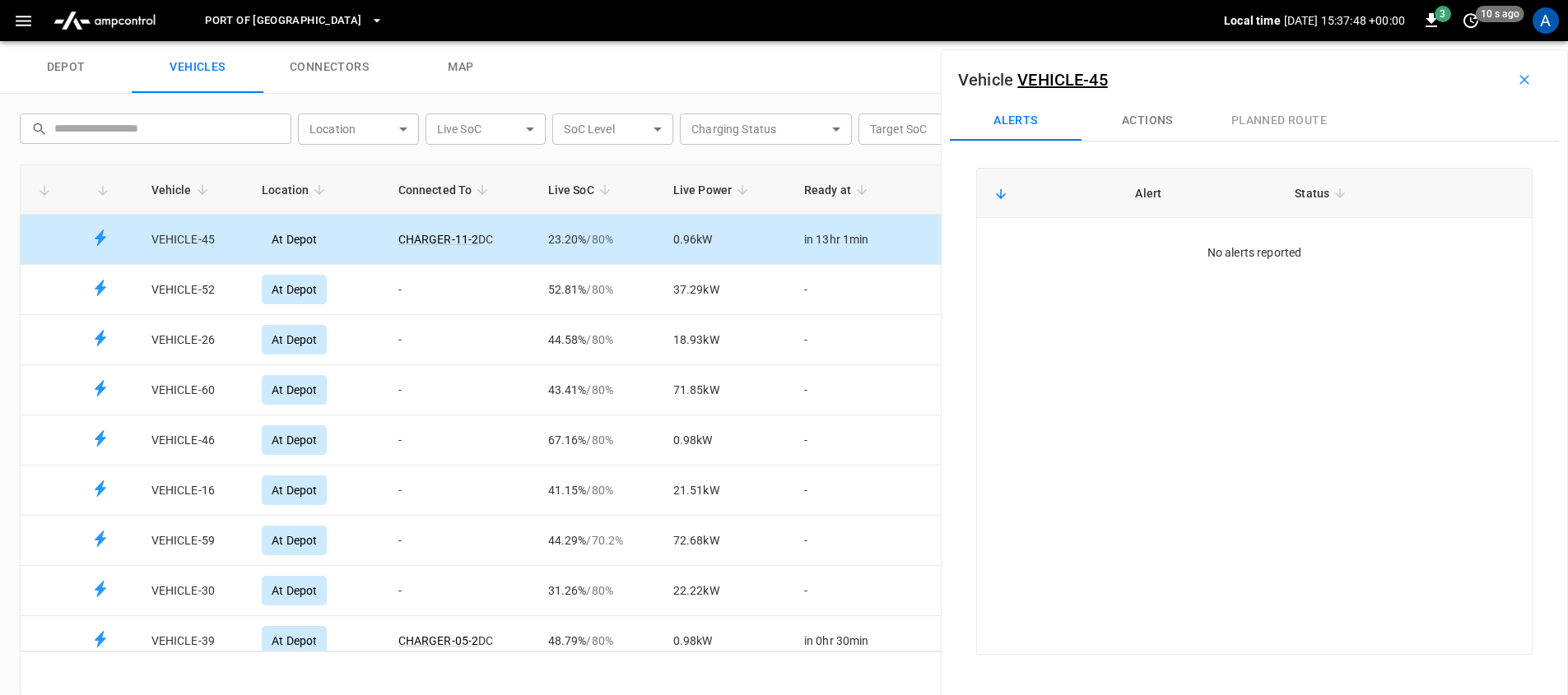
click at [1156, 108] on button "Actions" at bounding box center [1147, 121] width 131 height 40
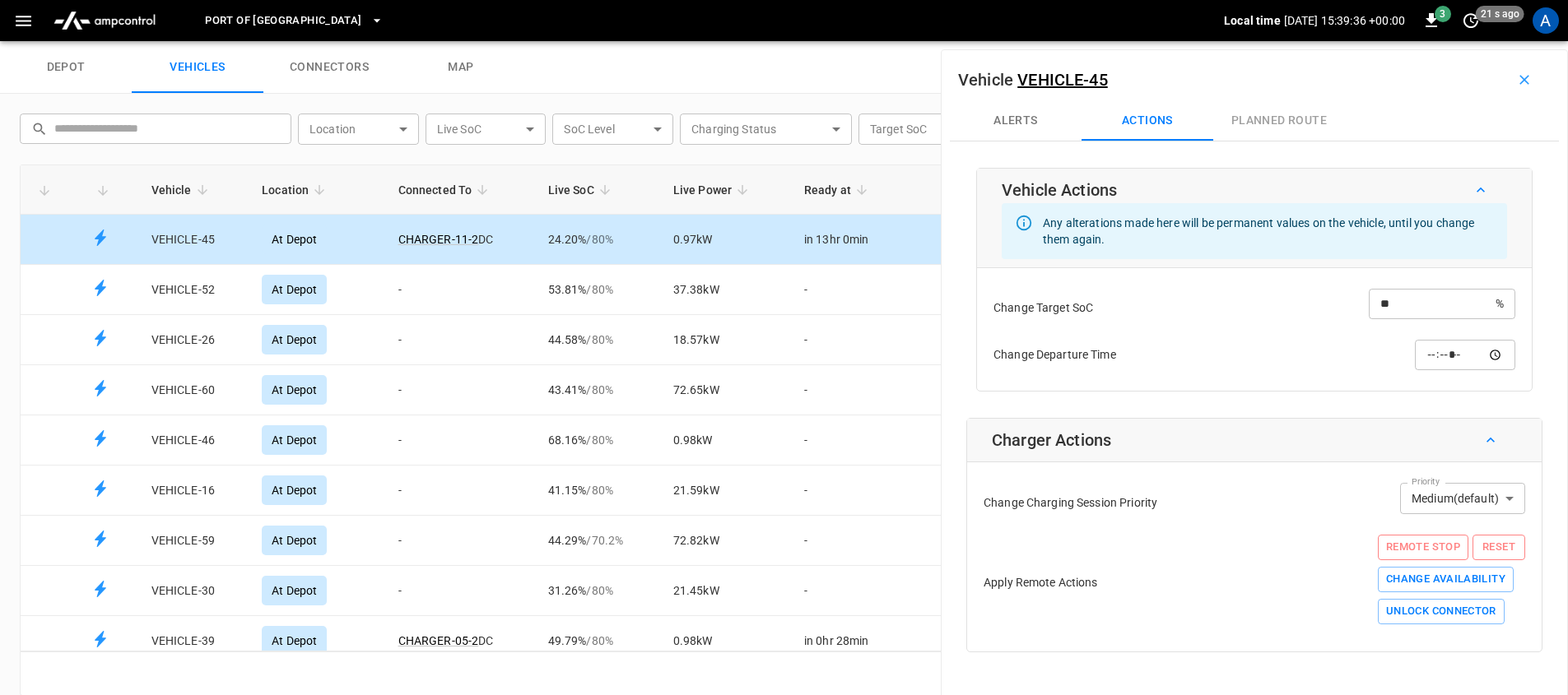
click at [10, 26] on button "button" at bounding box center [23, 21] width 34 height 30
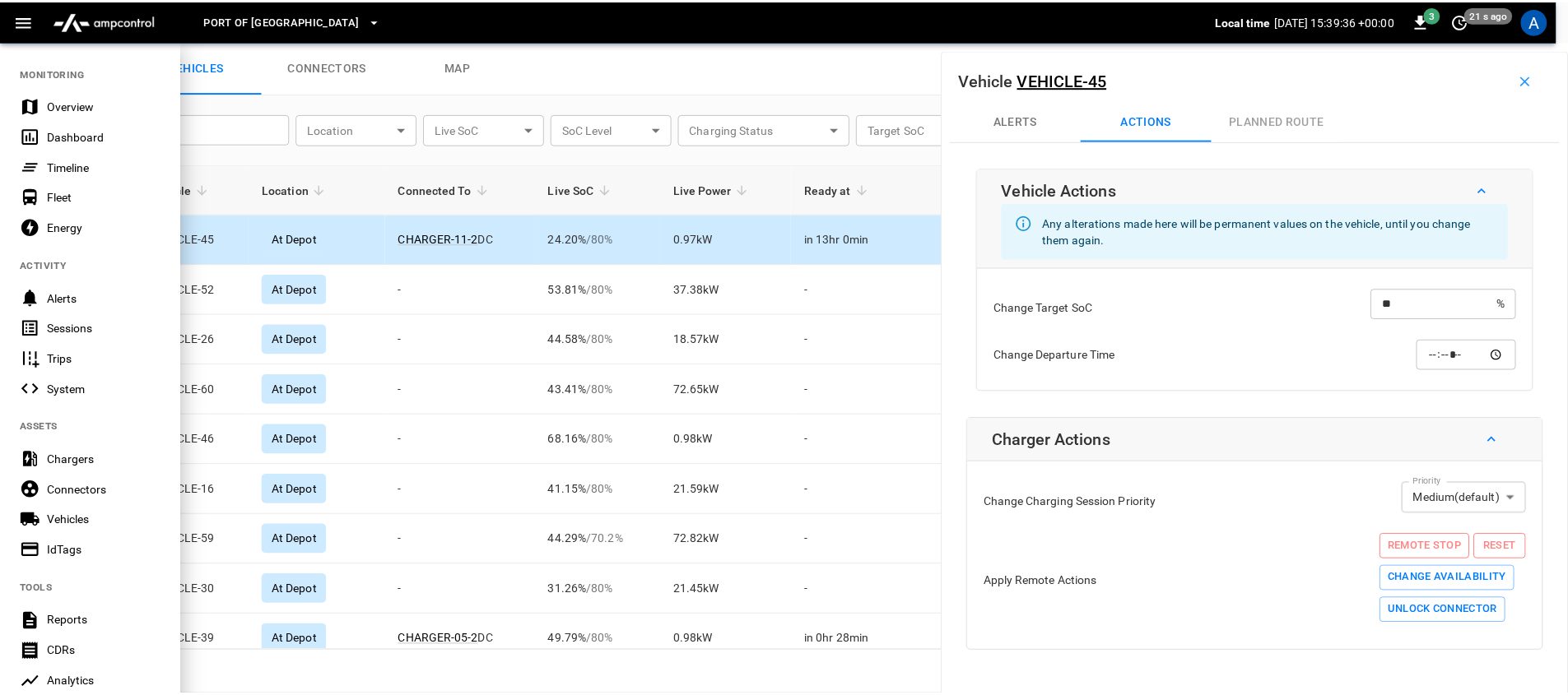
scroll to position [275, 0]
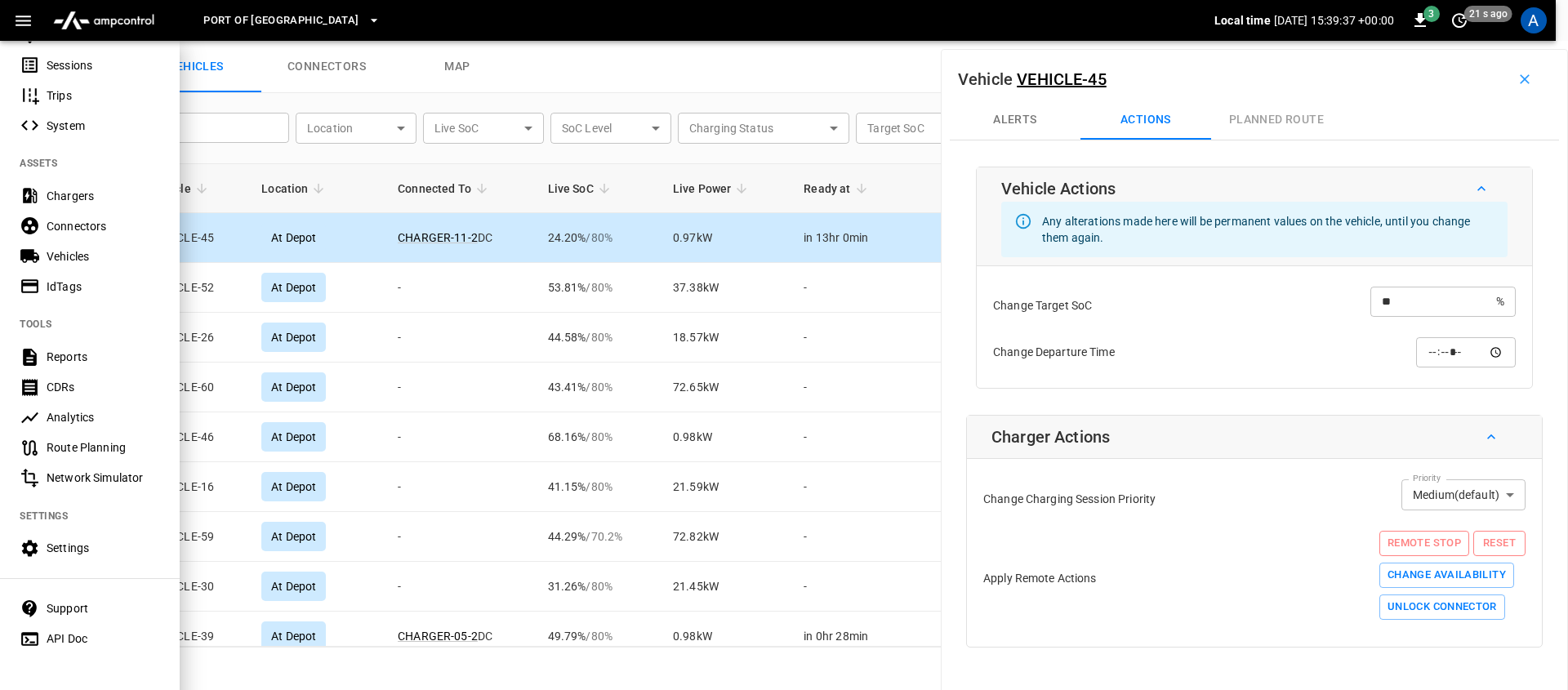
drag, startPoint x: 93, startPoint y: 537, endPoint x: 122, endPoint y: 548, distance: 31.0
click at [93, 540] on div "Settings" at bounding box center [103, 548] width 113 height 16
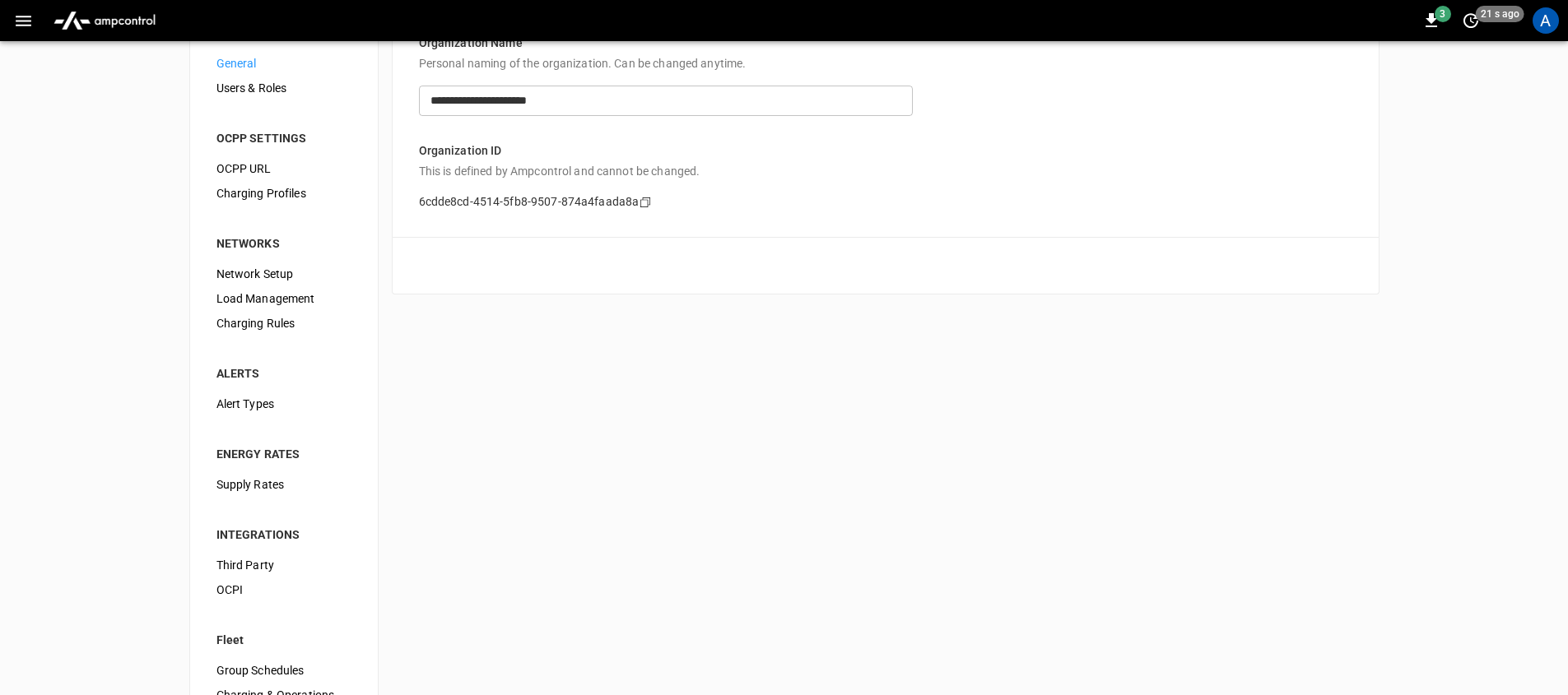
scroll to position [66, 0]
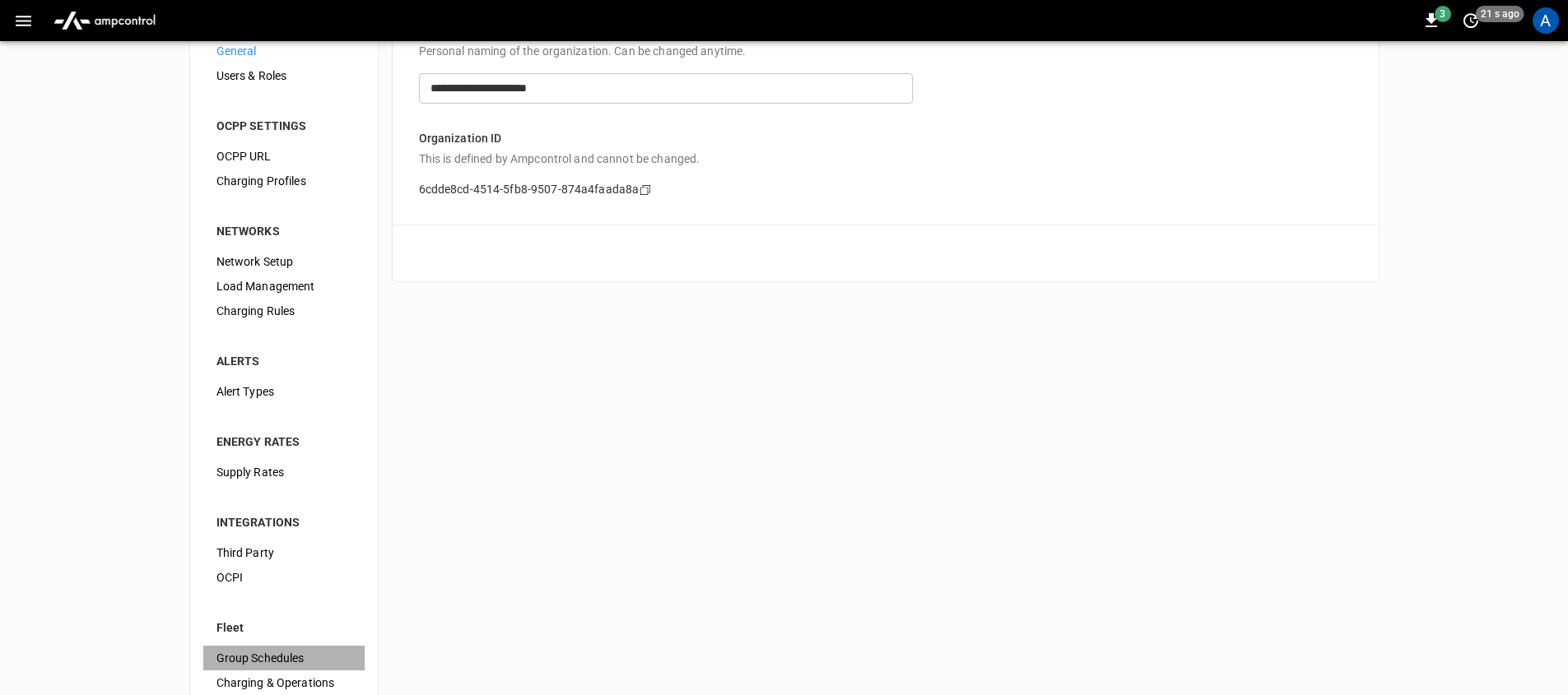
click at [275, 654] on span "Group Schedules" at bounding box center [284, 659] width 135 height 17
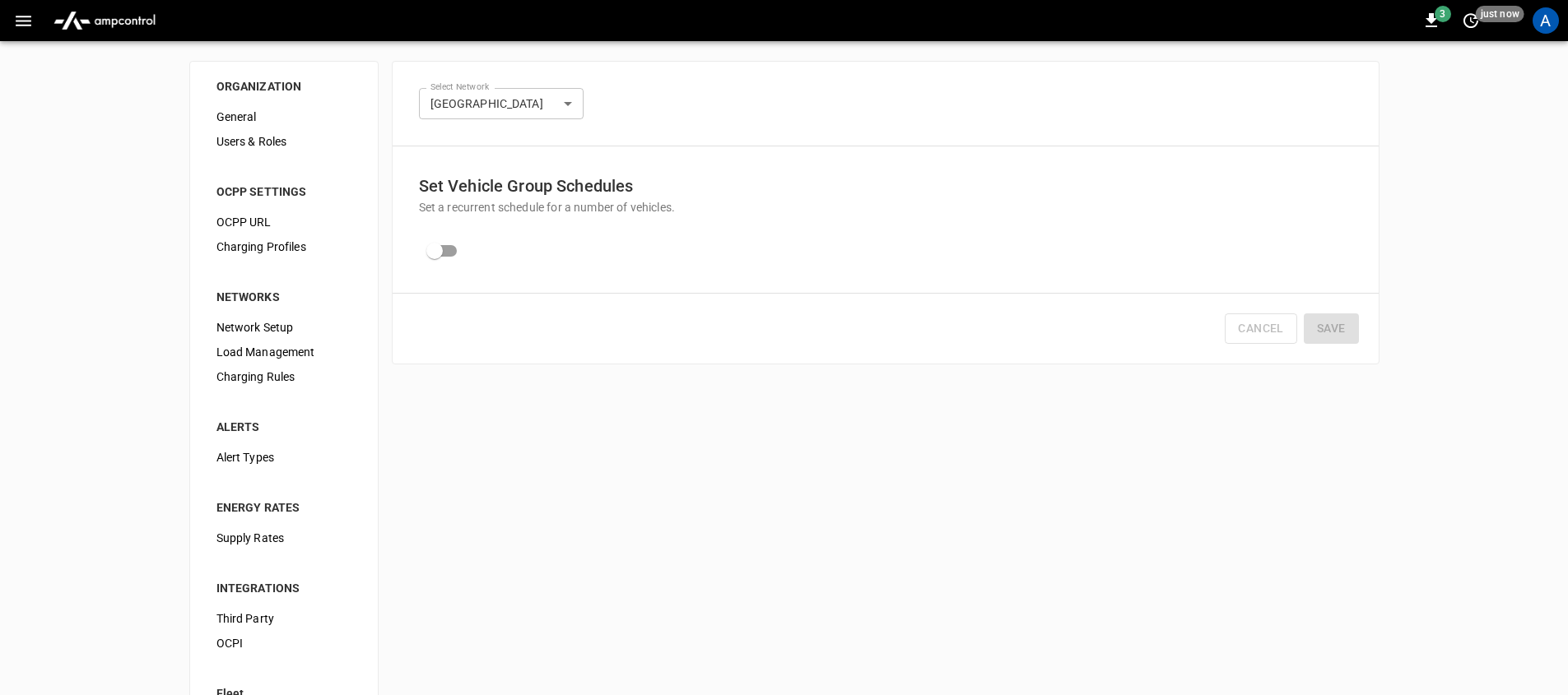
click at [278, 633] on div "OCPI" at bounding box center [283, 643] width 162 height 25
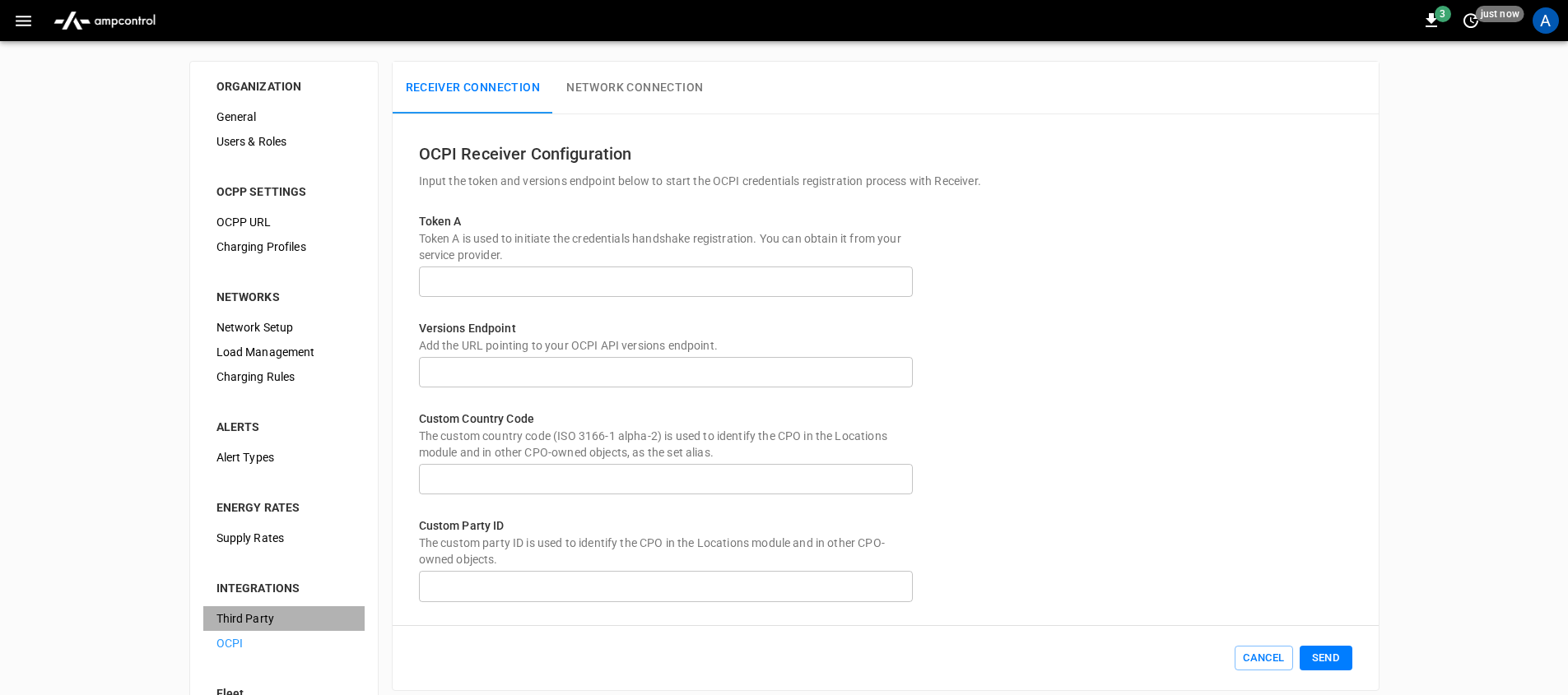
click at [282, 619] on span "Third Party" at bounding box center [284, 619] width 135 height 17
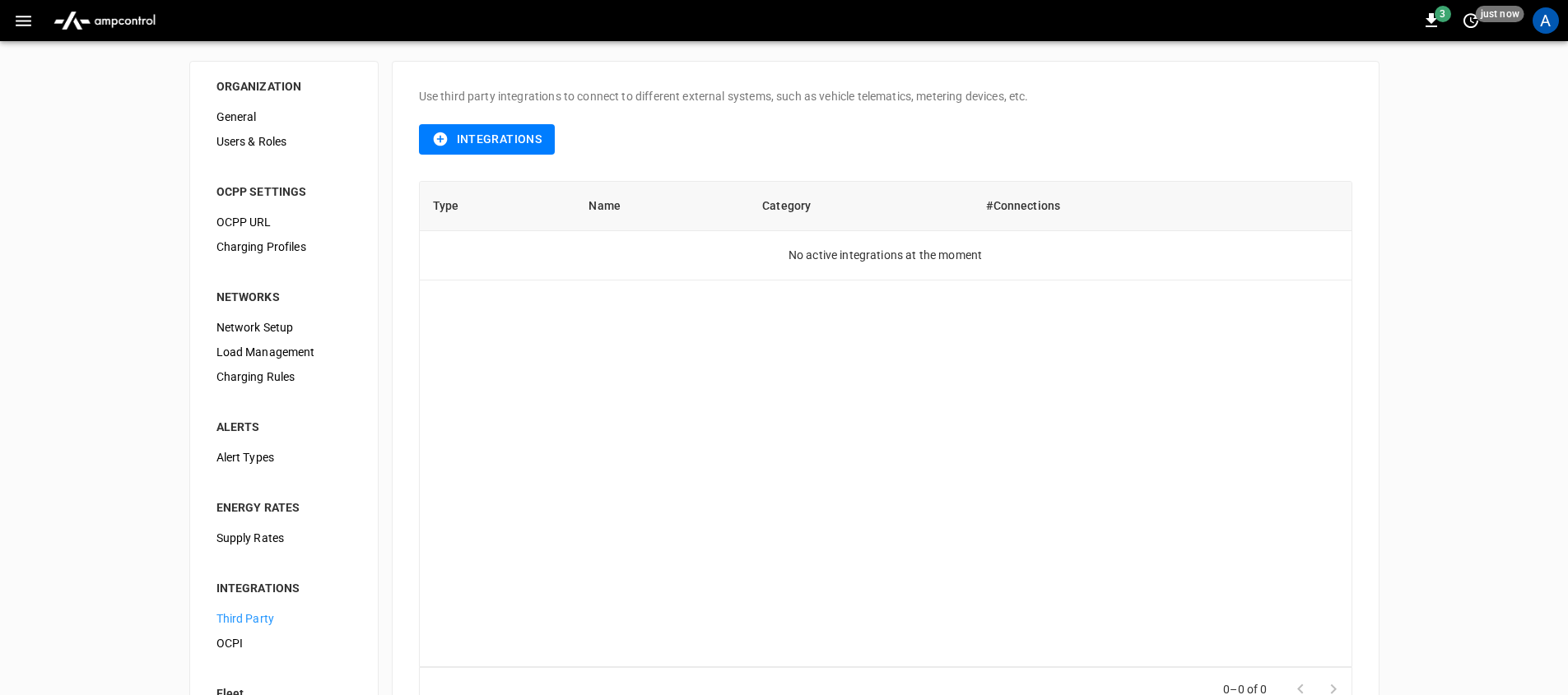
click at [538, 144] on button "Integrations" at bounding box center [487, 139] width 136 height 30
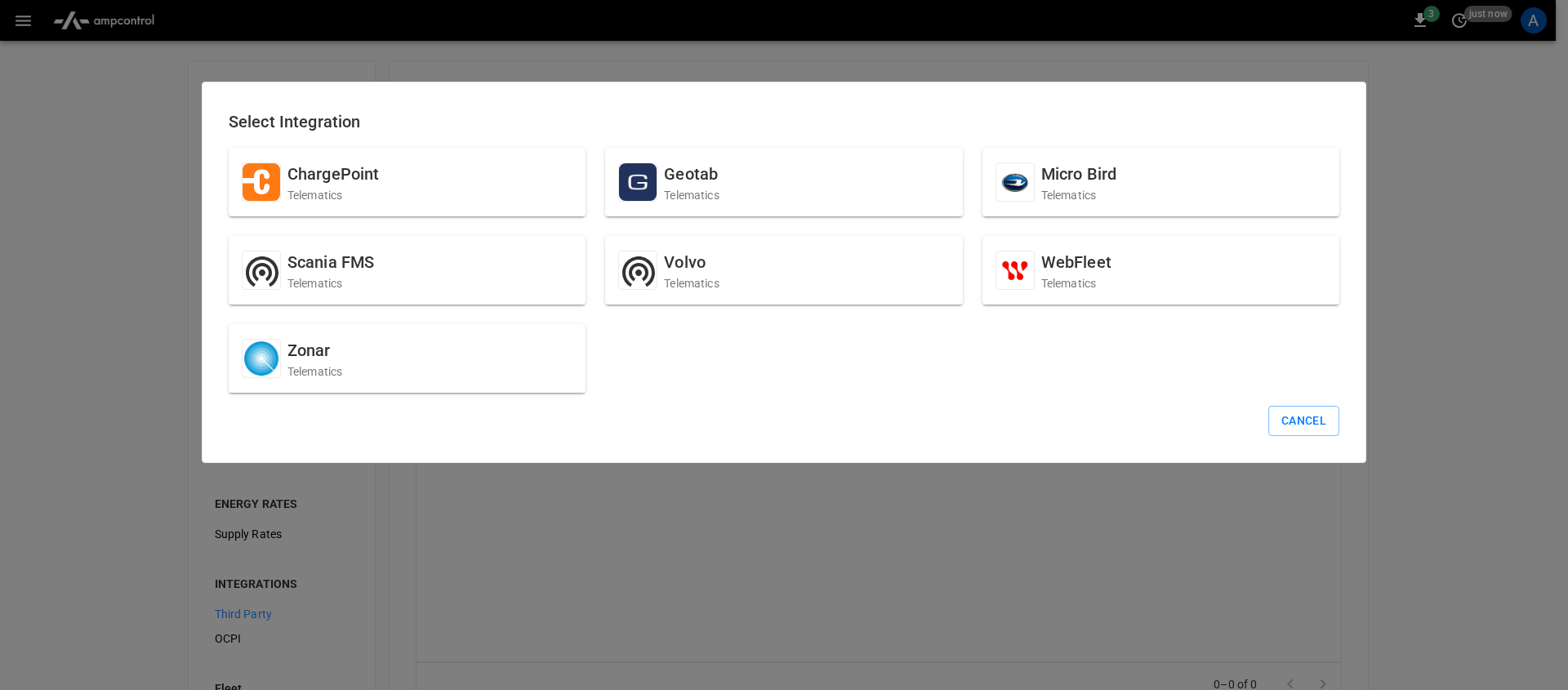
click at [1037, 378] on div "ChargePoint Telematics Geotab Telematics Micro Bird Telematics Scania FMS Telem…" at bounding box center [774, 261] width 1130 height 265
click at [652, 356] on div "ChargePoint Telematics Geotab Telematics Micro Bird Telematics Scania FMS Telem…" at bounding box center [774, 261] width 1130 height 265
click at [350, 278] on p "Telematics" at bounding box center [331, 283] width 87 height 16
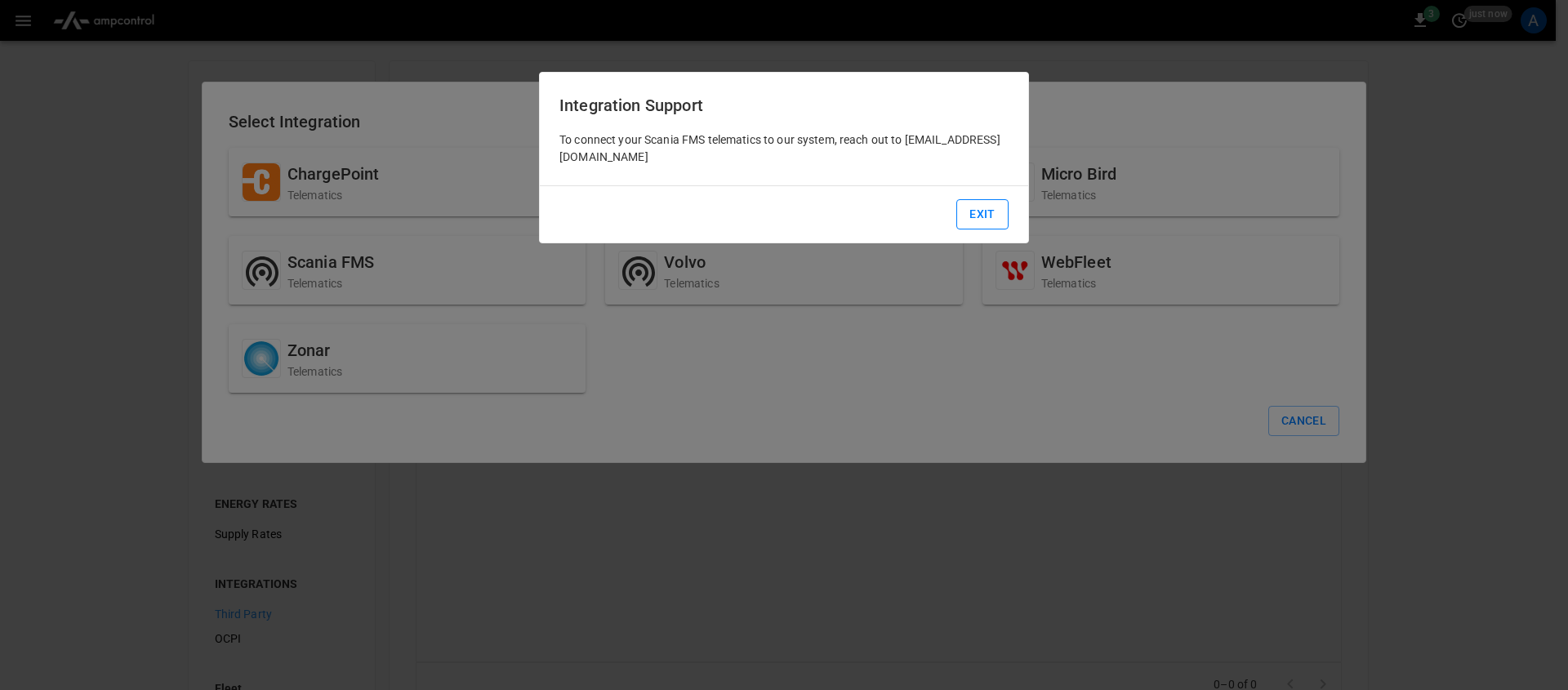
click at [981, 213] on button "Exit" at bounding box center [982, 214] width 52 height 30
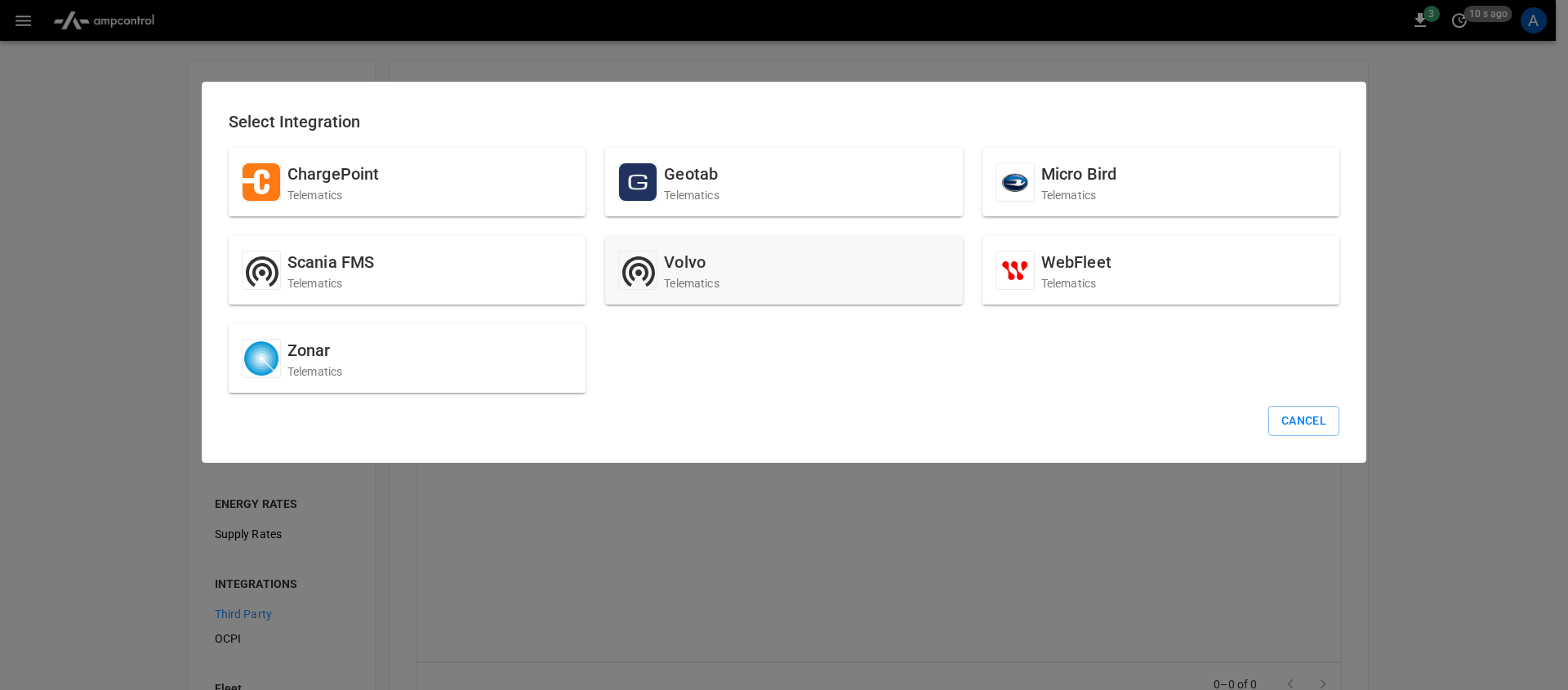
click at [824, 259] on div "Volvo Telematics" at bounding box center [783, 270] width 356 height 69
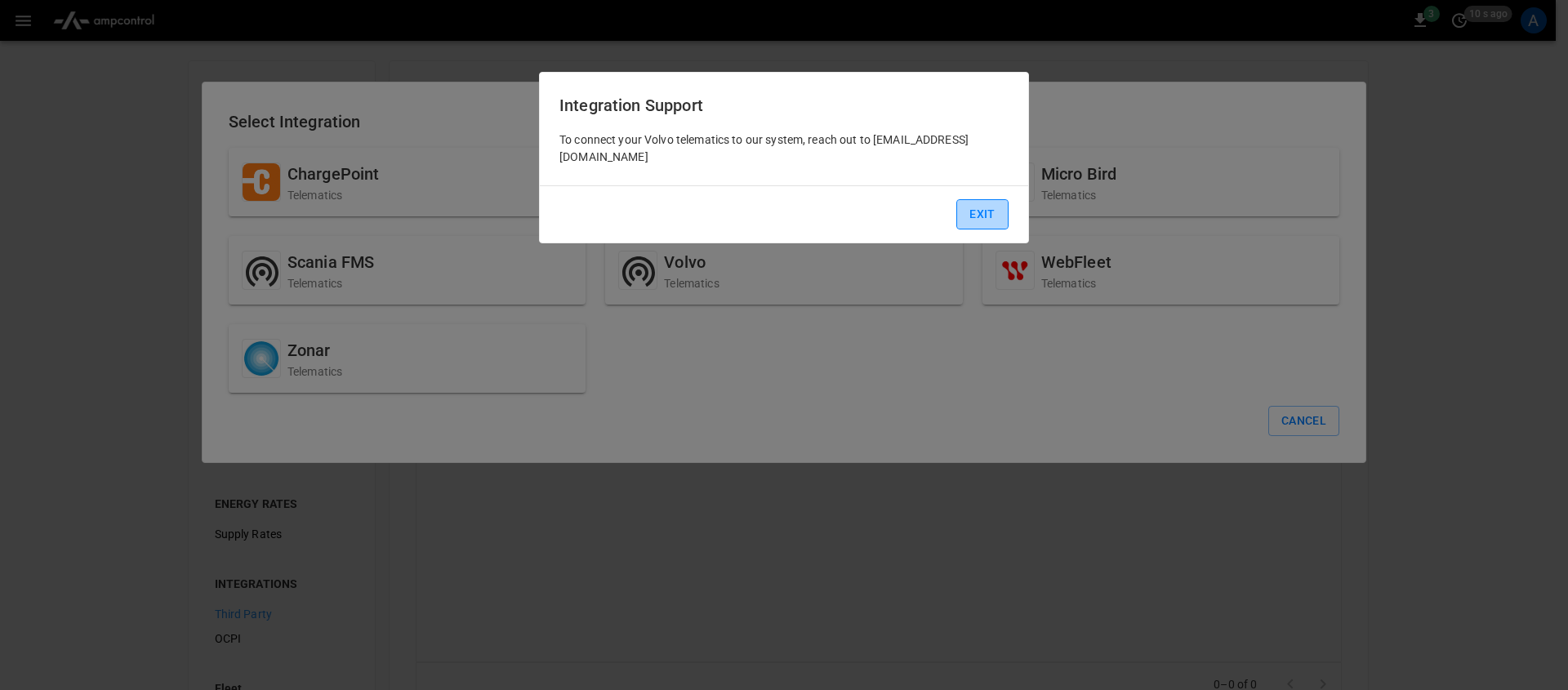
click at [979, 200] on button "Exit" at bounding box center [982, 214] width 52 height 30
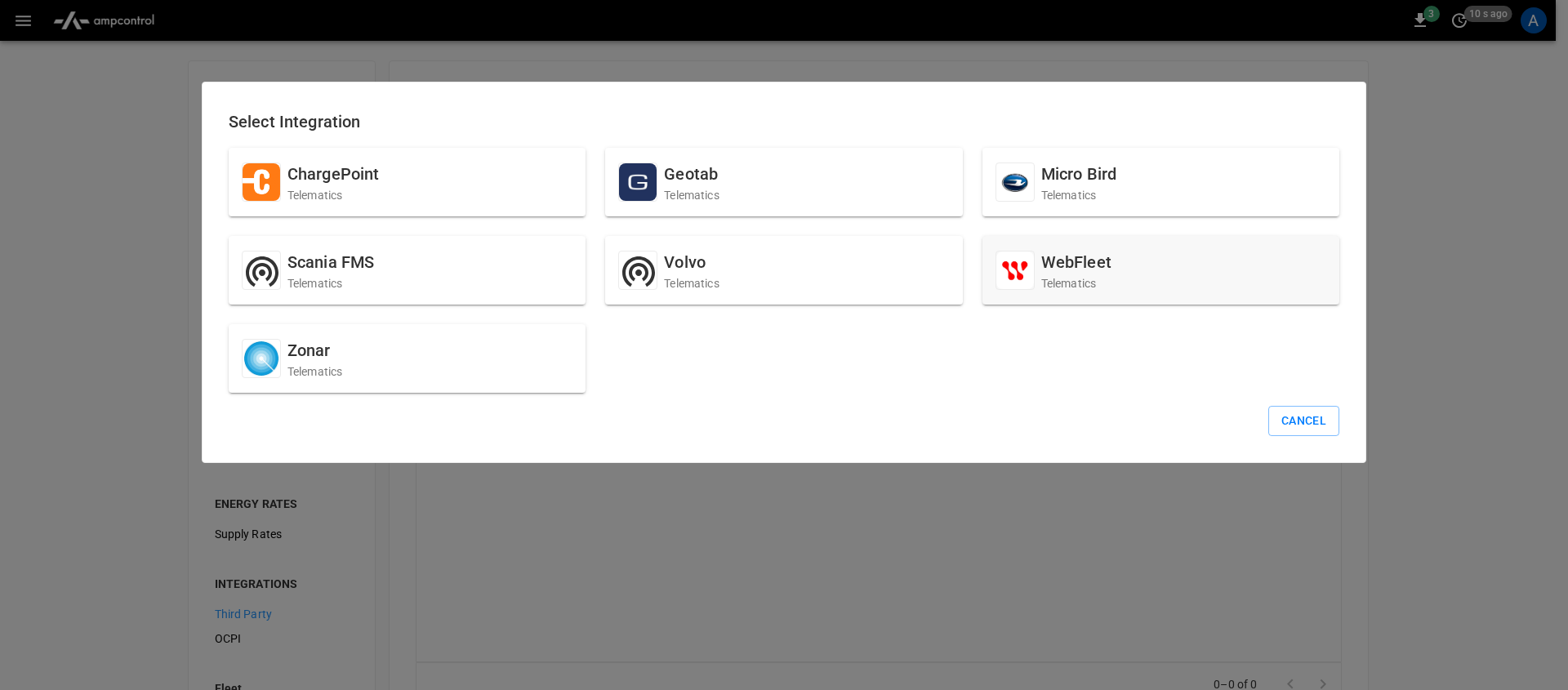
click at [1063, 248] on div "WebFleet Telematics" at bounding box center [1160, 270] width 356 height 69
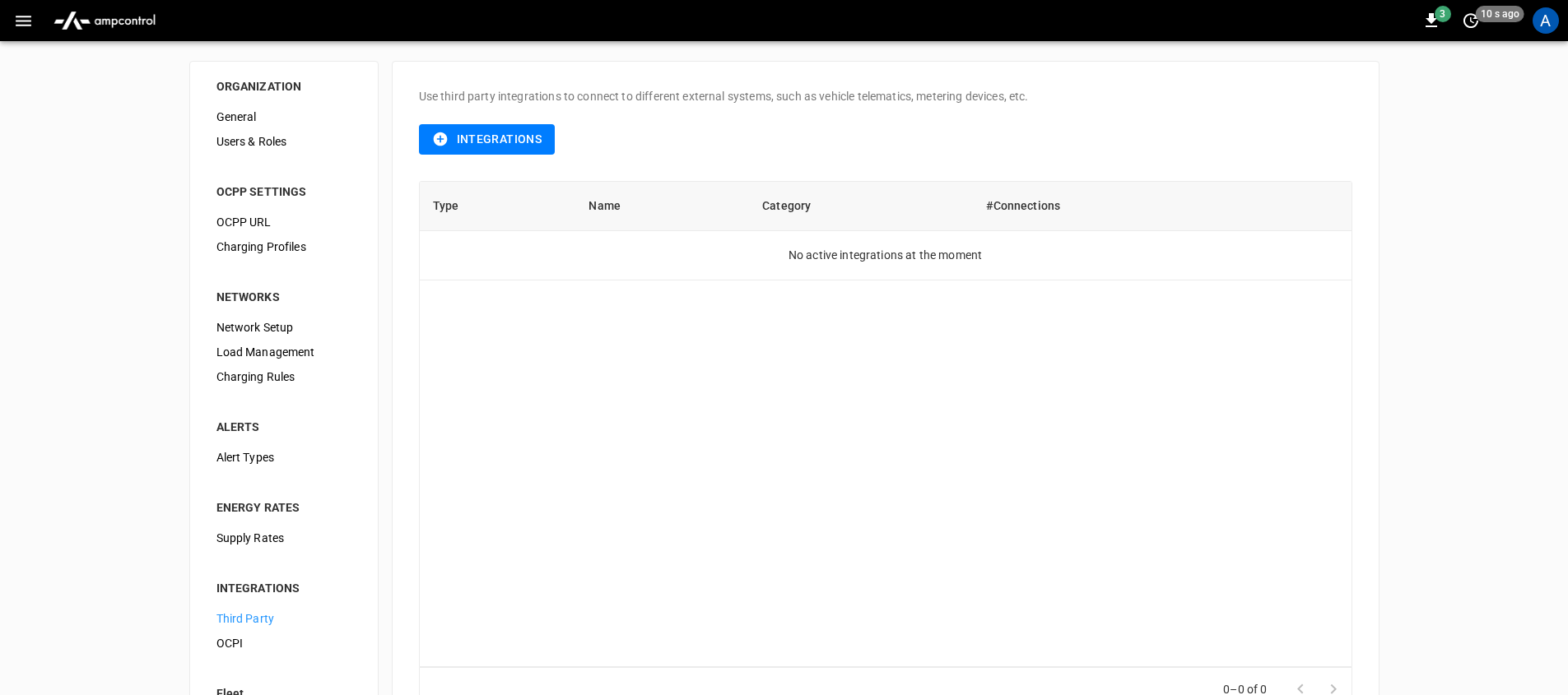
click at [416, 123] on div "Use third party integrations to connect to different external systems, such as …" at bounding box center [886, 400] width 988 height 678
click at [480, 142] on button "Integrations" at bounding box center [487, 139] width 136 height 30
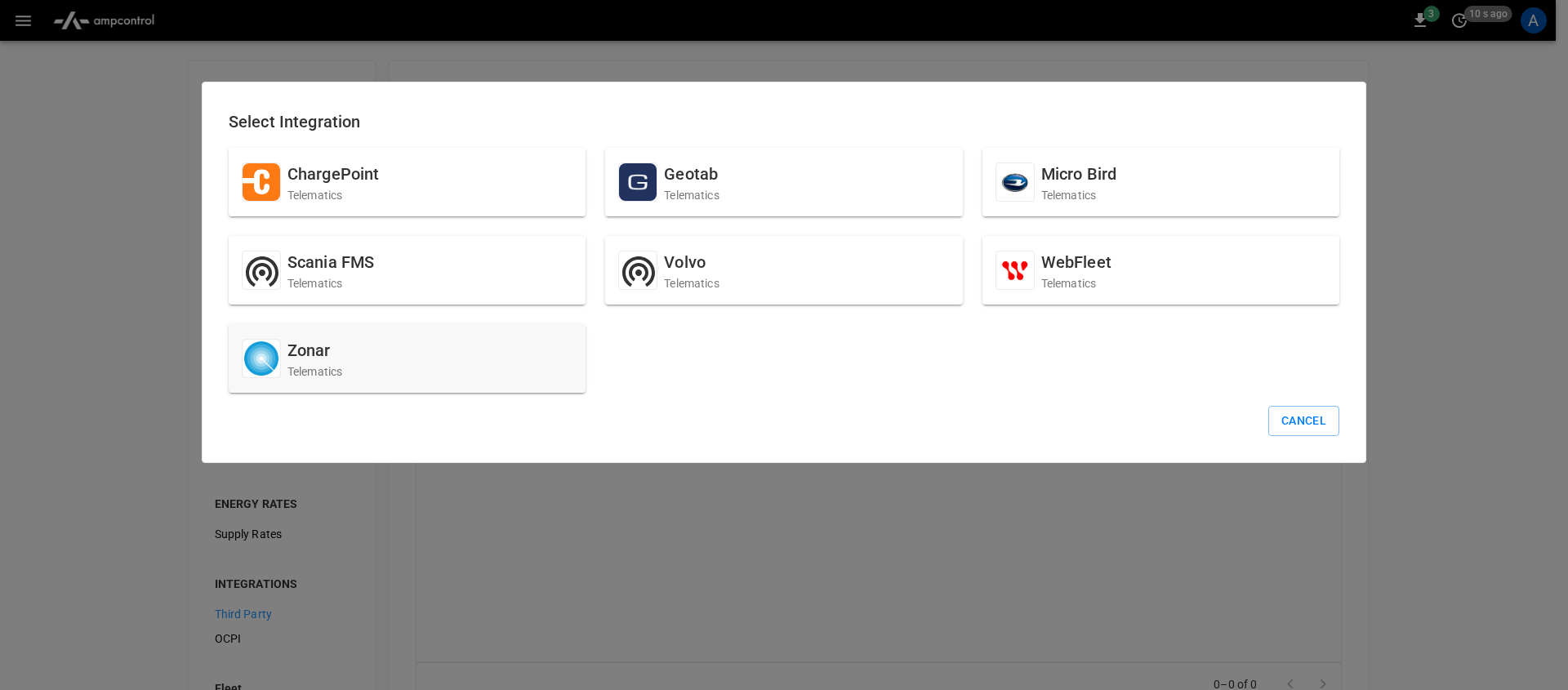
click at [520, 346] on div "Zonar Telematics" at bounding box center [407, 358] width 356 height 69
